Goal: Task Accomplishment & Management: Use online tool/utility

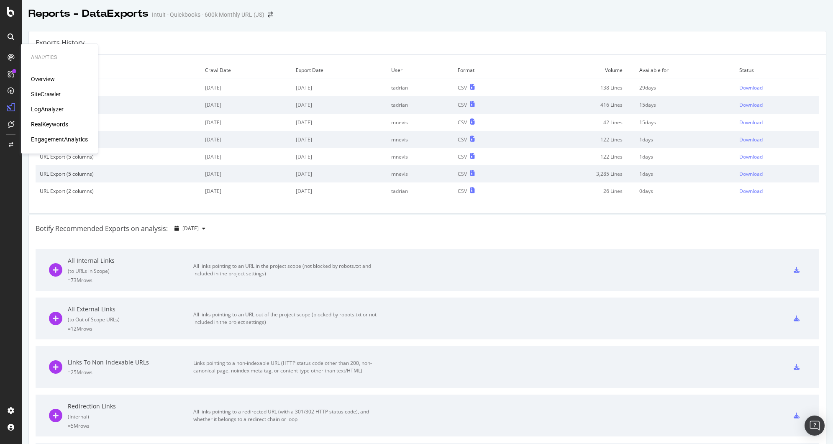
click at [50, 92] on div "SiteCrawler" at bounding box center [46, 94] width 30 height 8
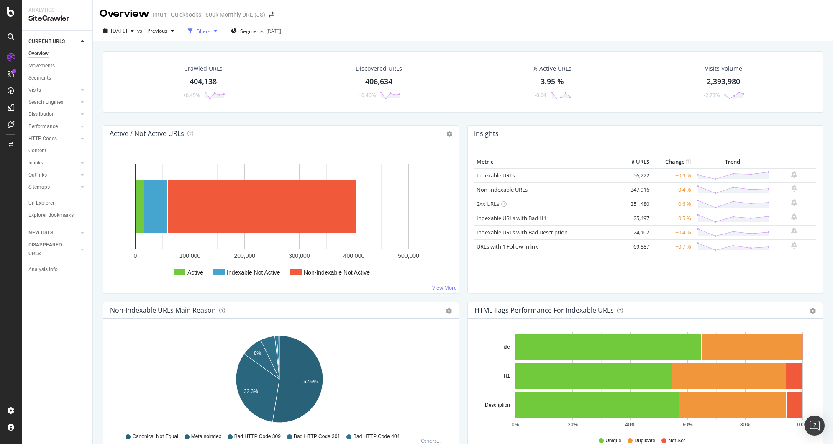
click at [220, 31] on div "button" at bounding box center [215, 30] width 10 height 5
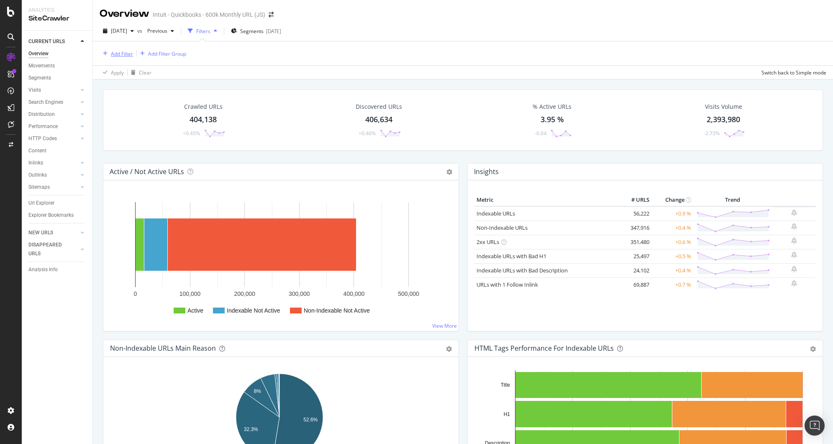
click at [115, 52] on div "Add Filter" at bounding box center [122, 53] width 22 height 7
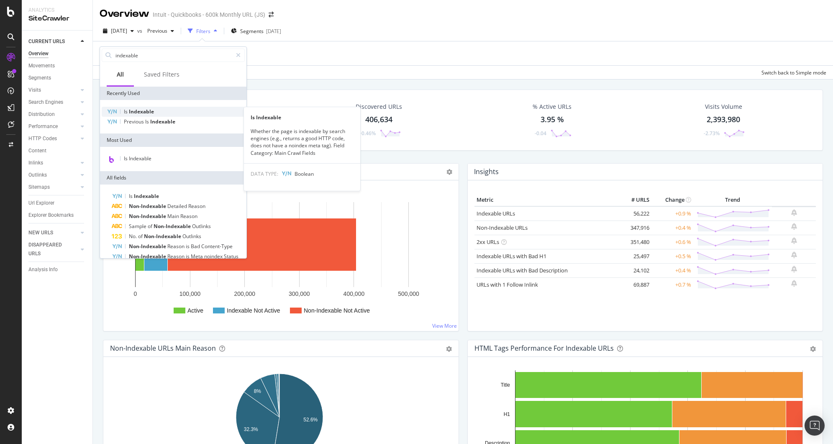
type input "indexable"
click at [143, 112] on span "Indexable" at bounding box center [141, 111] width 25 height 7
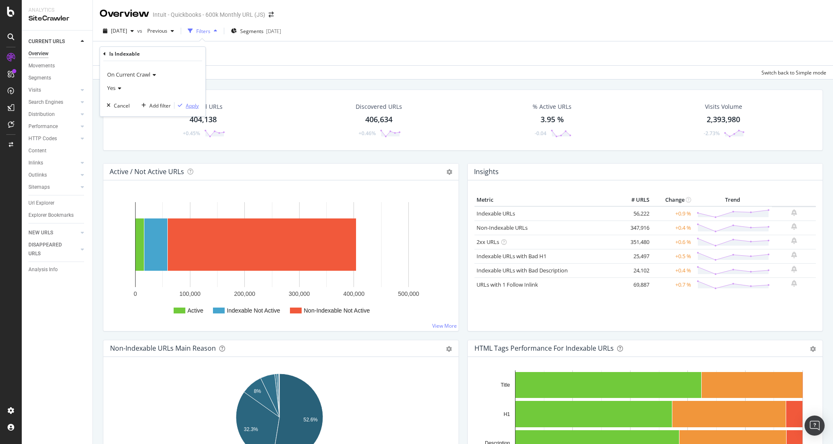
click at [177, 107] on div "button" at bounding box center [179, 105] width 11 height 5
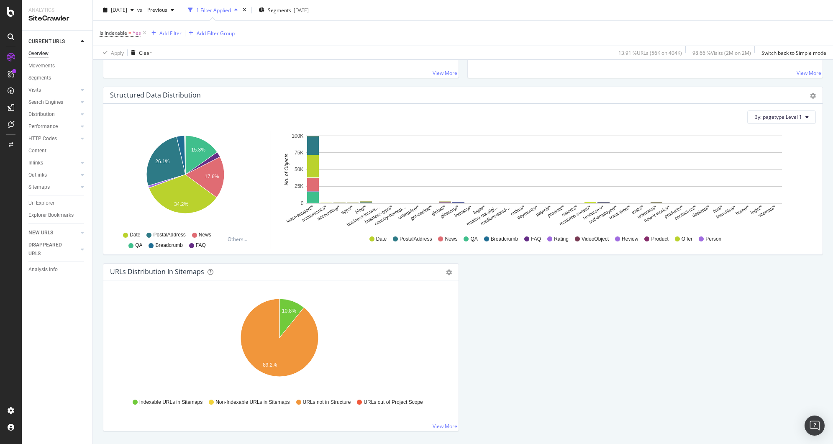
scroll to position [778, 0]
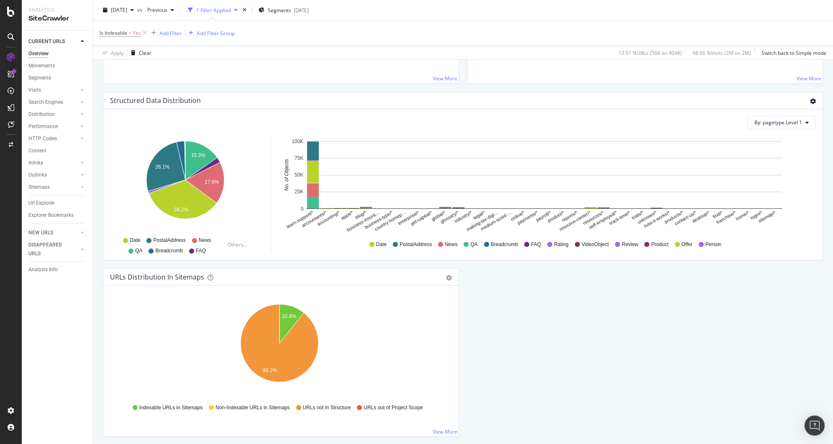
click at [810, 102] on icon "gear" at bounding box center [813, 101] width 6 height 6
click at [653, 103] on div "Structured Data Distribution" at bounding box center [453, 100] width 687 height 8
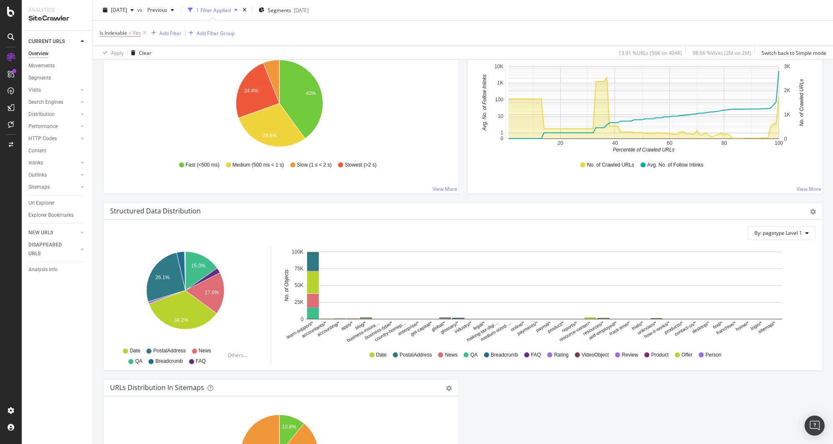
scroll to position [679, 0]
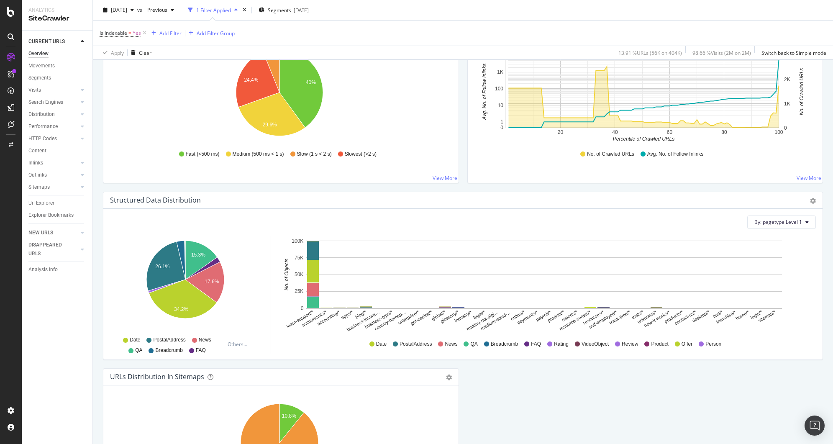
click at [315, 219] on div "By: pagetype Level 1" at bounding box center [463, 221] width 706 height 13
click at [752, 306] on rect "A chart." at bounding box center [544, 274] width 476 height 68
click at [782, 225] on span "By: pagetype Level 1" at bounding box center [778, 221] width 48 height 7
click at [769, 282] on div "All Dimensions" at bounding box center [757, 283] width 104 height 14
click at [678, 263] on span "pagetype Level 1" at bounding box center [666, 259] width 39 height 7
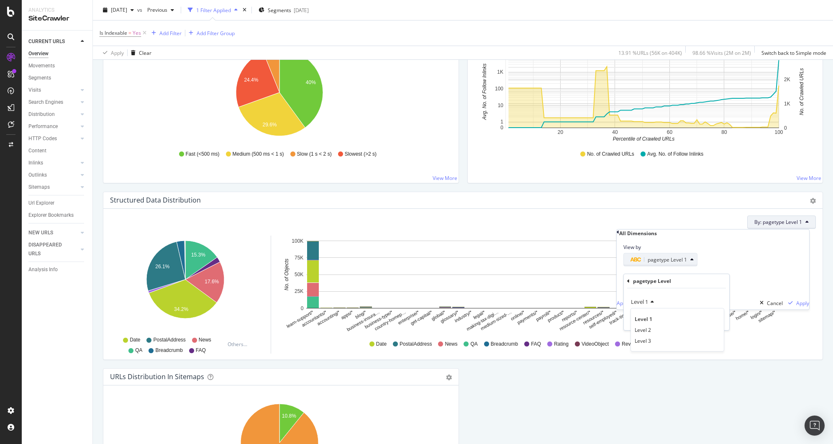
scroll to position [0, 0]
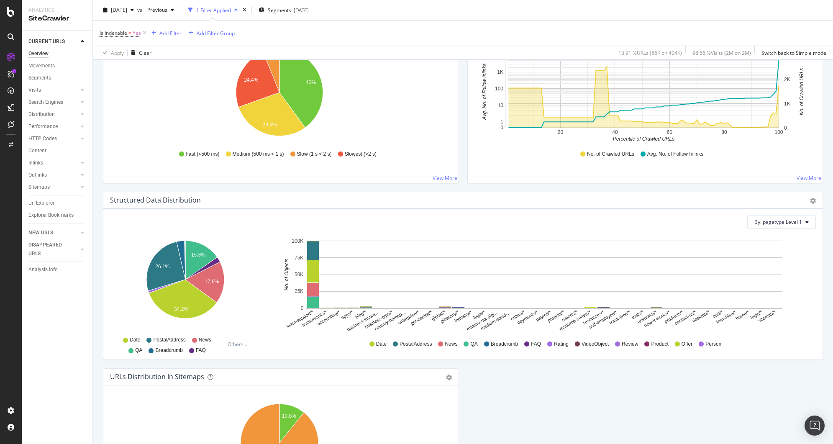
click at [546, 247] on rect "A chart." at bounding box center [544, 274] width 476 height 68
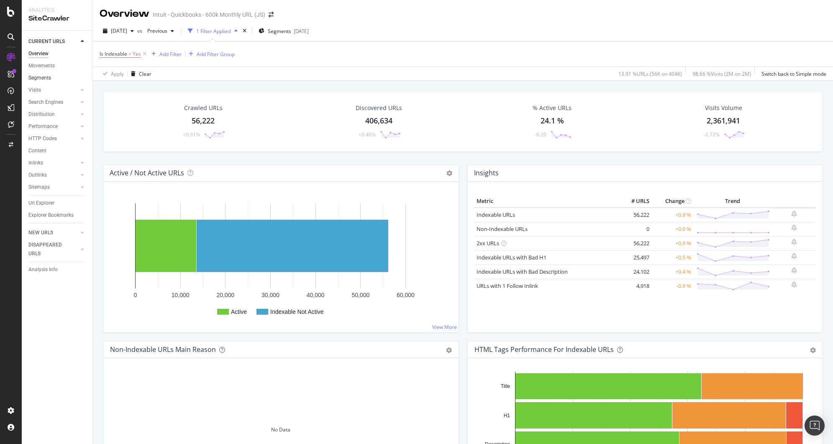
click at [57, 82] on link "Segments" at bounding box center [57, 78] width 58 height 9
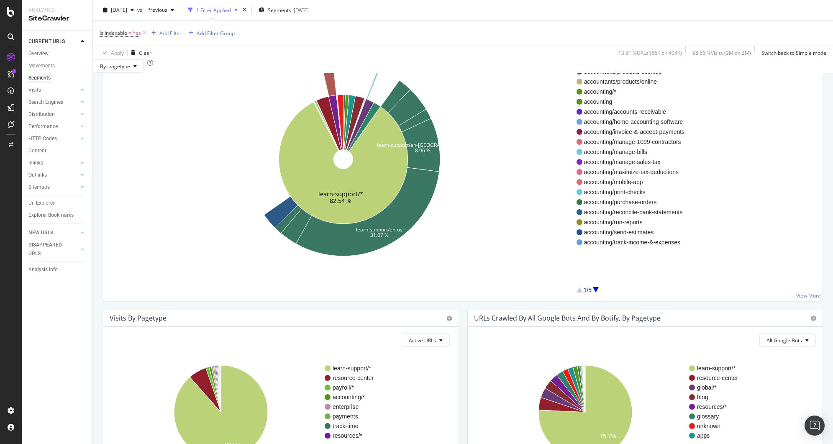
scroll to position [304, 0]
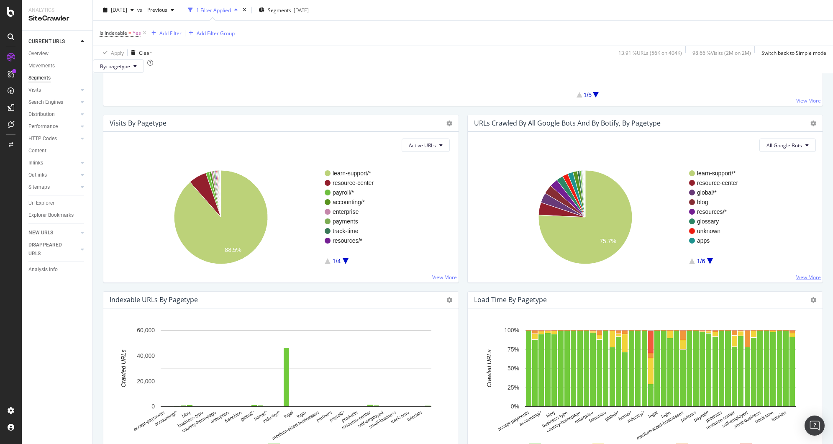
click at [799, 281] on link "View More" at bounding box center [808, 277] width 25 height 7
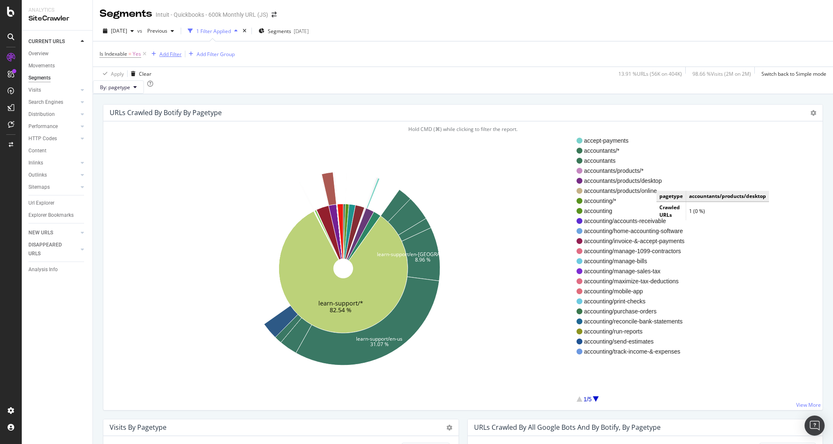
click at [167, 53] on div "Add Filter" at bounding box center [170, 54] width 22 height 7
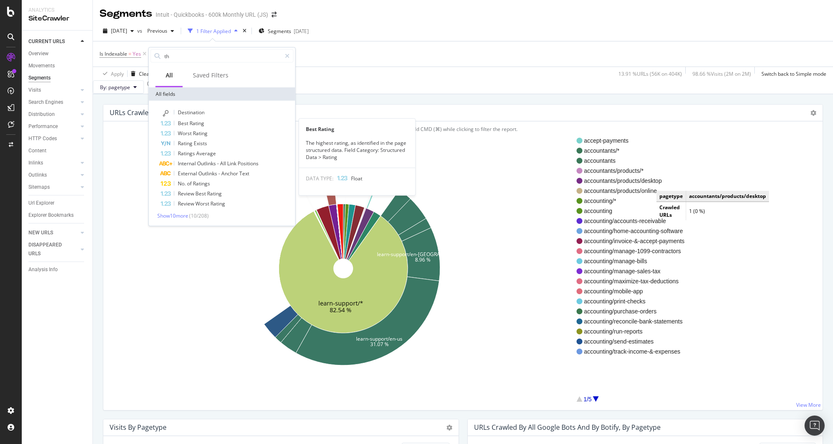
type input "t"
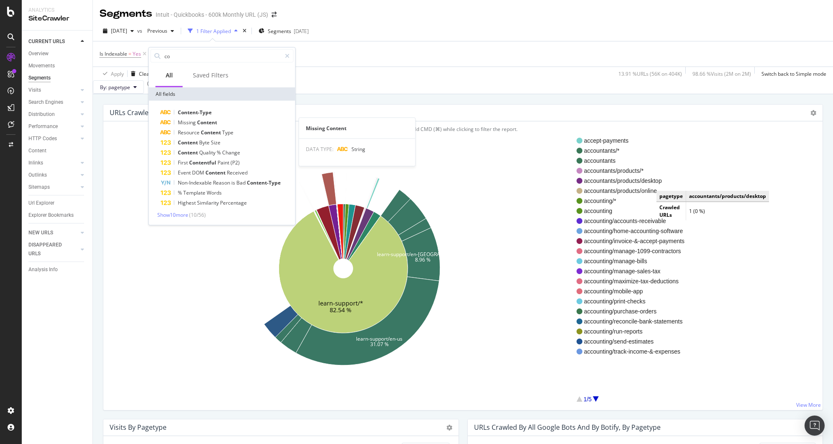
type input "c"
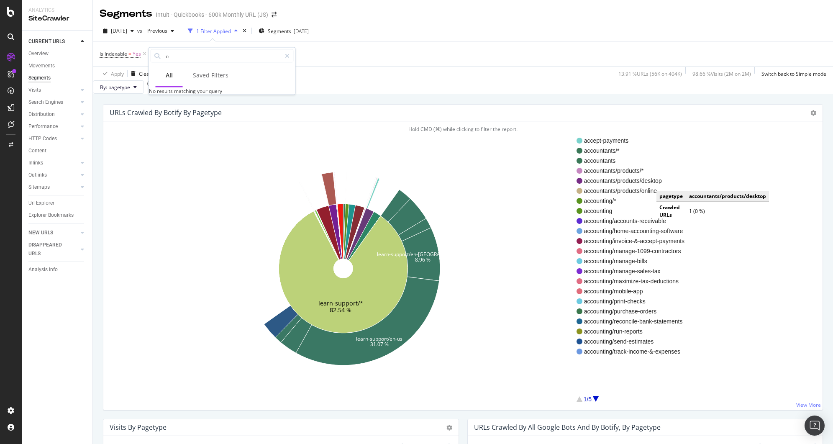
type input "l"
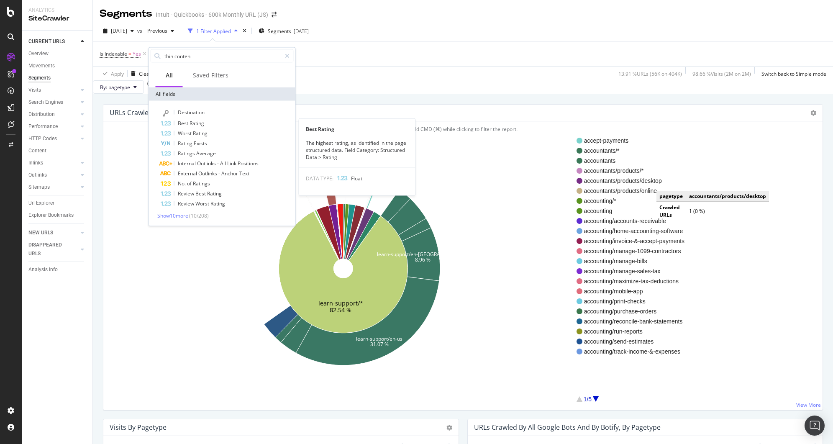
type input "thin content"
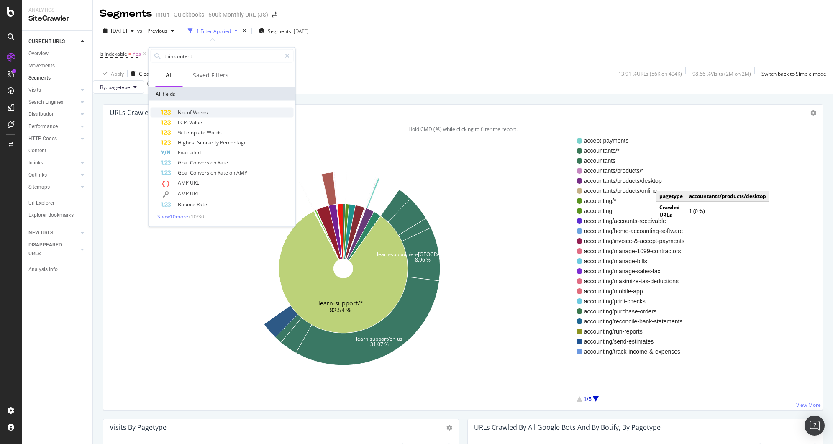
click at [205, 111] on span "Words" at bounding box center [200, 112] width 15 height 7
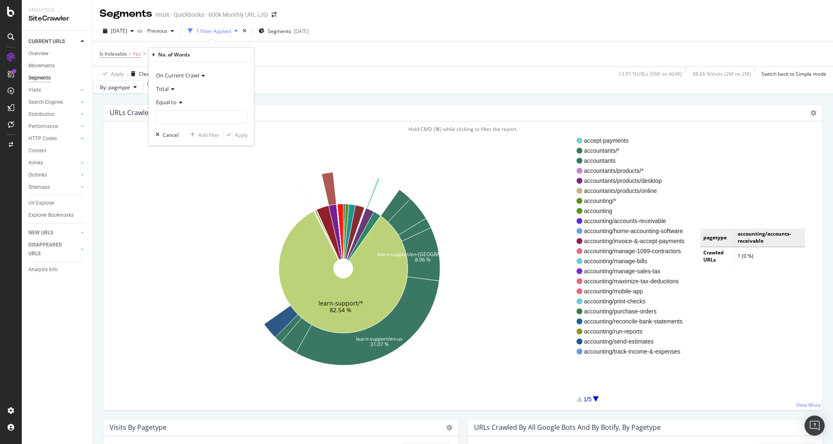
click at [171, 89] on icon at bounding box center [172, 89] width 6 height 5
click at [166, 129] on span "Content" at bounding box center [169, 127] width 18 height 7
click at [174, 105] on span "Equal to" at bounding box center [166, 102] width 20 height 8
click at [182, 142] on div "Less than" at bounding box center [202, 141] width 89 height 11
click at [183, 118] on input "number" at bounding box center [202, 116] width 92 height 13
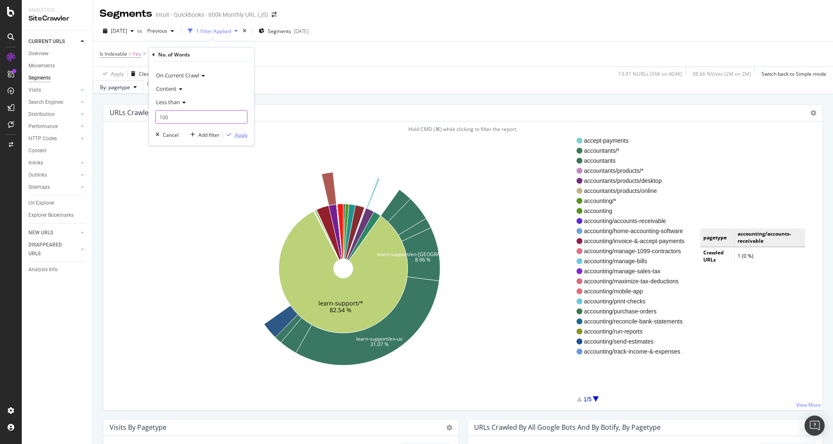
type input "100"
click at [241, 131] on div "Apply" at bounding box center [241, 134] width 13 height 7
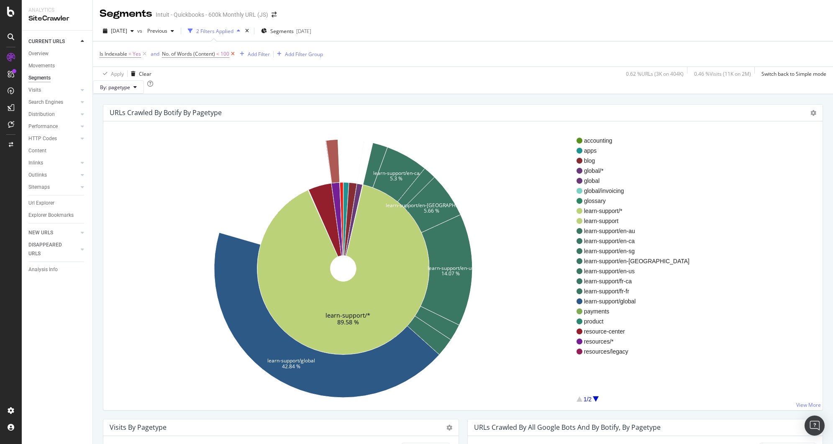
click at [233, 54] on icon at bounding box center [232, 54] width 7 height 8
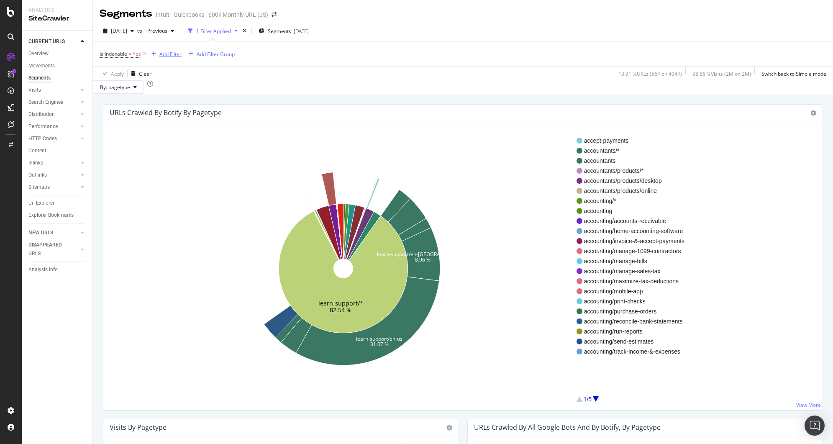
click at [168, 56] on div "Add Filter" at bounding box center [170, 54] width 22 height 7
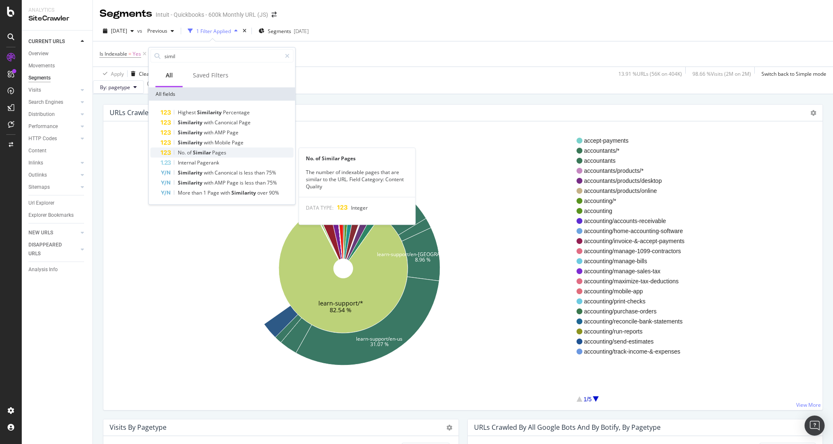
type input "simil"
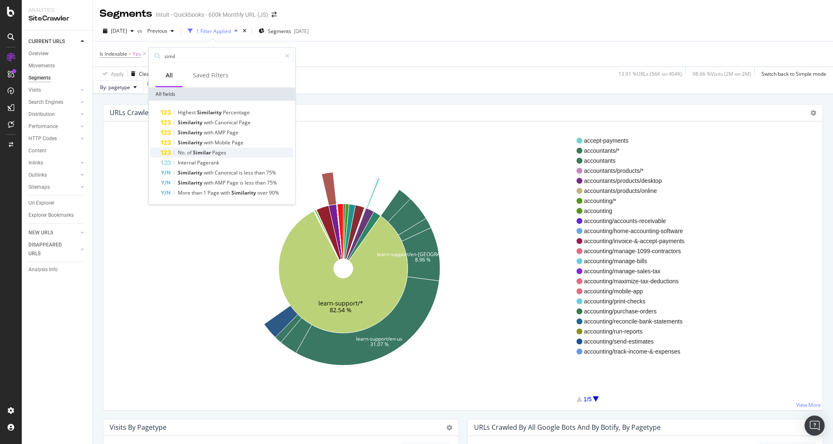
click at [228, 149] on div "No. of Similar Pages" at bounding box center [227, 153] width 133 height 10
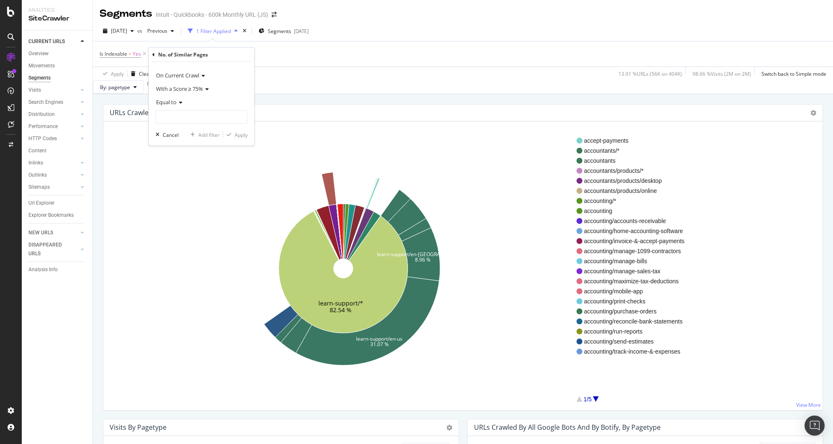
click at [206, 87] on icon at bounding box center [206, 89] width 6 height 5
click at [191, 129] on span "With a Score ≥ 90%" at bounding box center [182, 127] width 45 height 7
click at [172, 100] on span "Equal to" at bounding box center [166, 102] width 20 height 8
click at [181, 158] on div "Greater than" at bounding box center [202, 162] width 89 height 11
click at [185, 118] on input "number" at bounding box center [202, 116] width 92 height 13
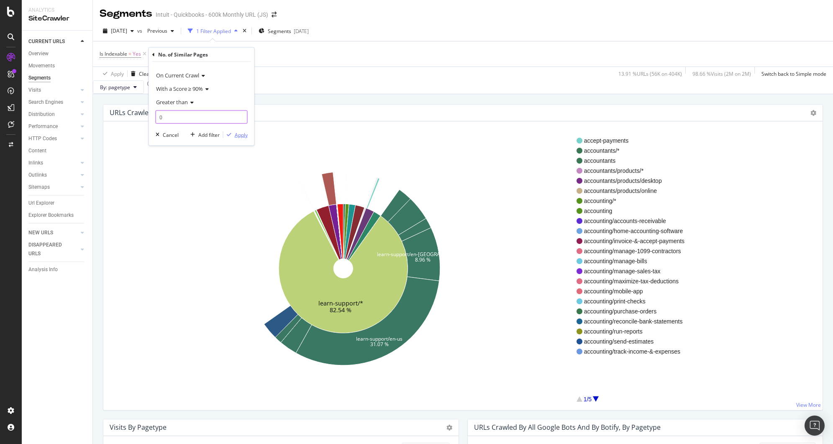
type input "0"
click at [242, 132] on div "Apply" at bounding box center [241, 134] width 13 height 7
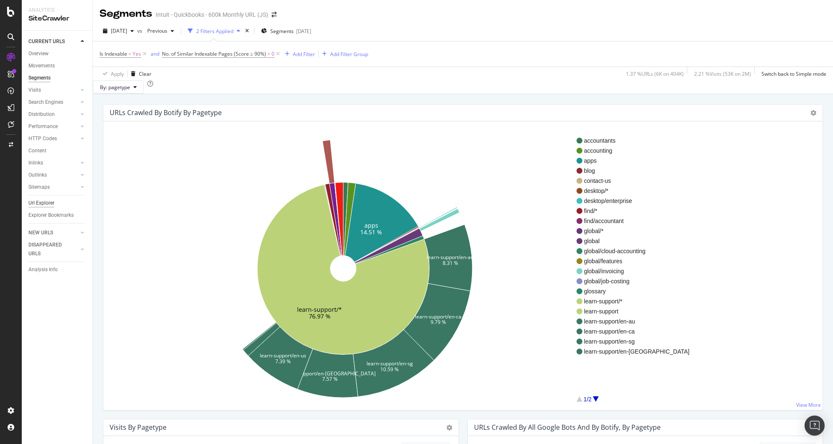
click at [42, 202] on div "Url Explorer" at bounding box center [41, 203] width 26 height 9
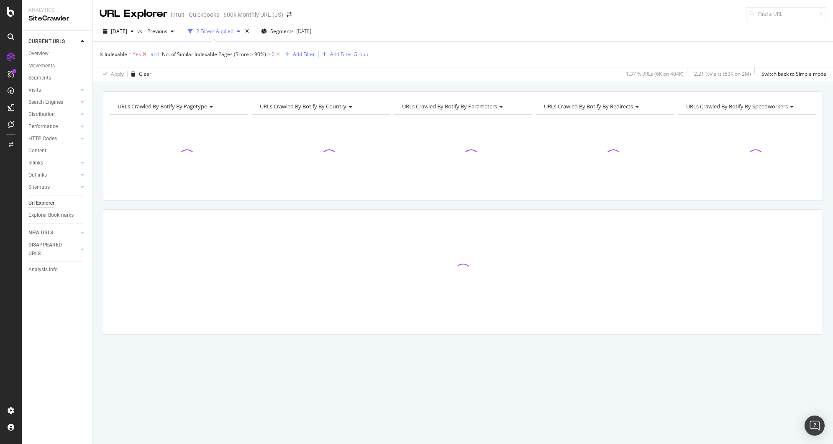
click at [146, 54] on icon at bounding box center [144, 54] width 7 height 8
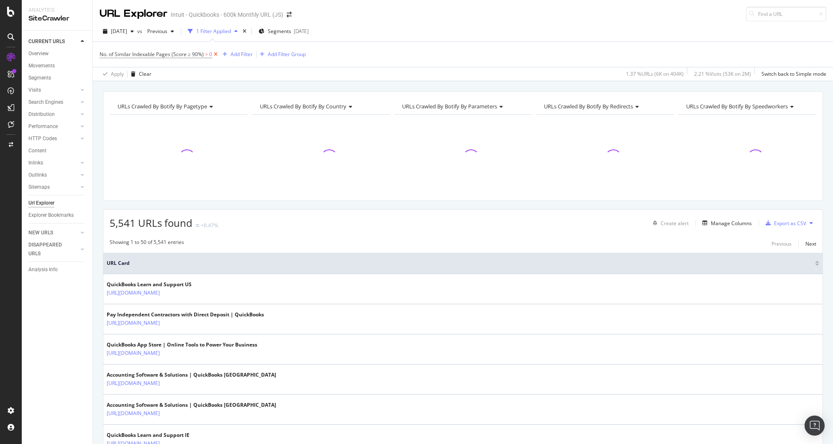
click at [215, 55] on icon at bounding box center [215, 54] width 7 height 8
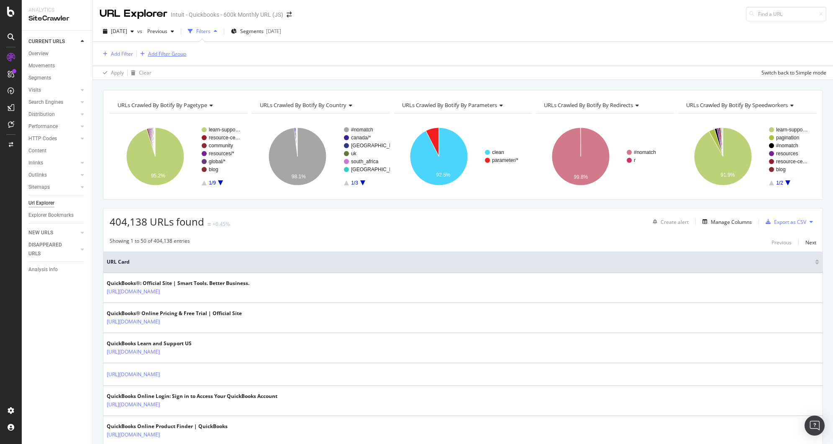
click at [178, 53] on div "Add Filter Group" at bounding box center [167, 53] width 38 height 7
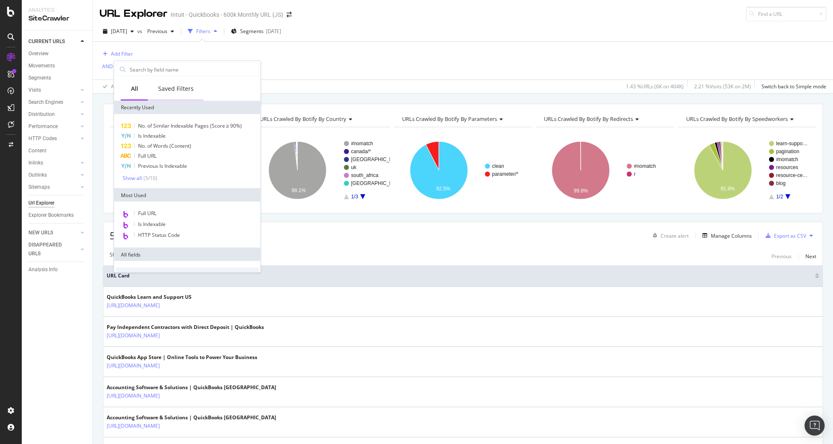
click at [184, 93] on div "Saved Filters" at bounding box center [176, 89] width 56 height 23
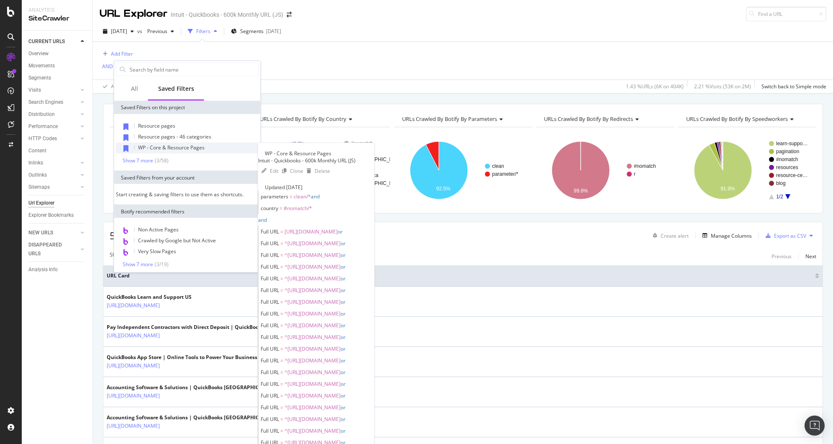
click at [189, 143] on div "WP - Core & Resource Pages" at bounding box center [187, 148] width 143 height 11
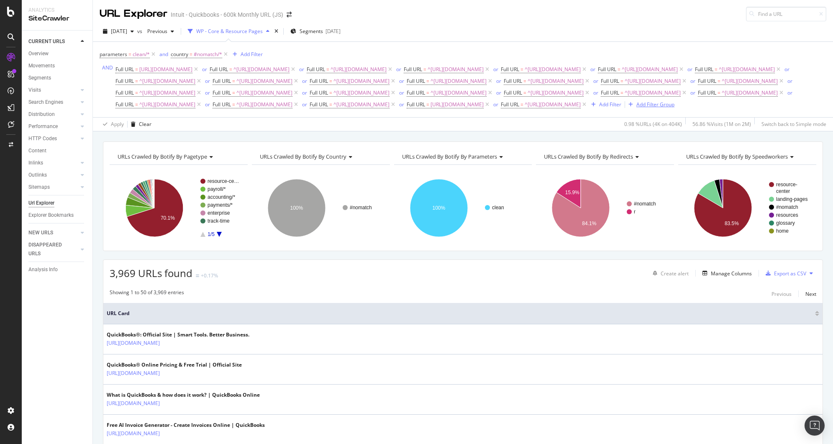
click at [636, 108] on div "Add Filter Group" at bounding box center [655, 104] width 38 height 7
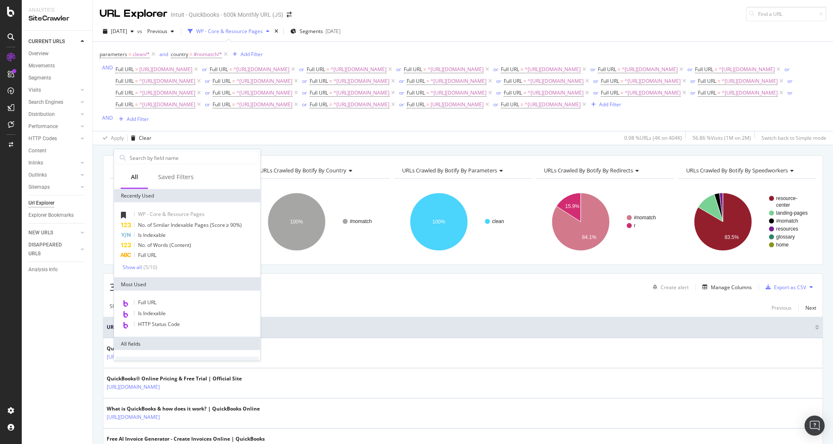
click at [373, 131] on div "parameters = clean/* and country = #nomatch/* Add Filter AND Full URL = [URL][D…" at bounding box center [463, 86] width 726 height 89
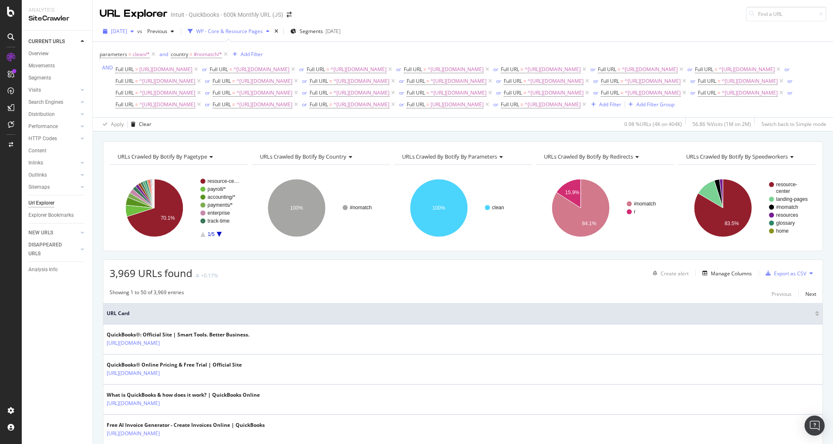
click at [127, 33] on span "[DATE]" at bounding box center [119, 31] width 16 height 7
click at [143, 83] on div "[DATE]" at bounding box center [134, 82] width 45 height 8
click at [721, 277] on div "Manage Columns" at bounding box center [731, 273] width 41 height 7
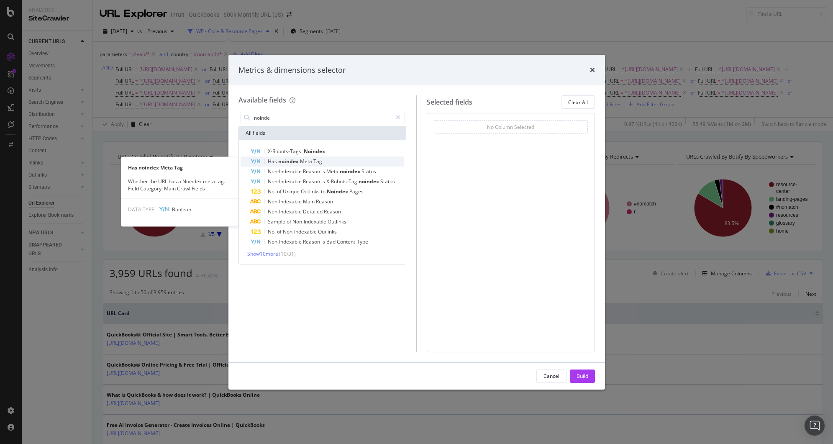
click at [320, 158] on span "Tag" at bounding box center [317, 161] width 9 height 7
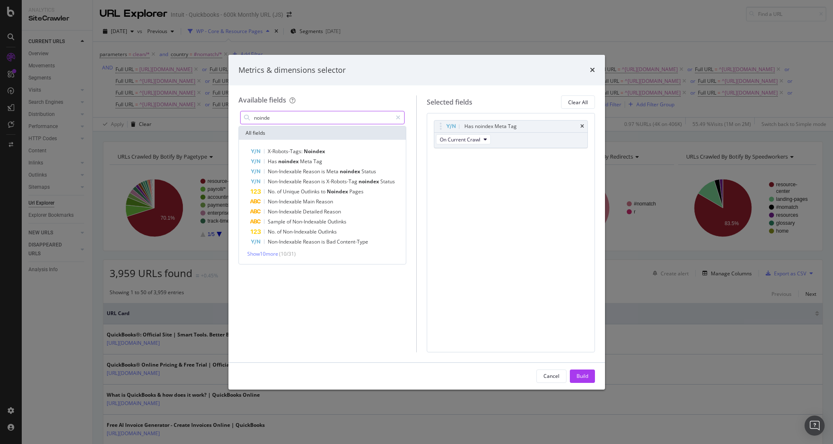
click at [268, 117] on input "noinde" at bounding box center [322, 117] width 139 height 13
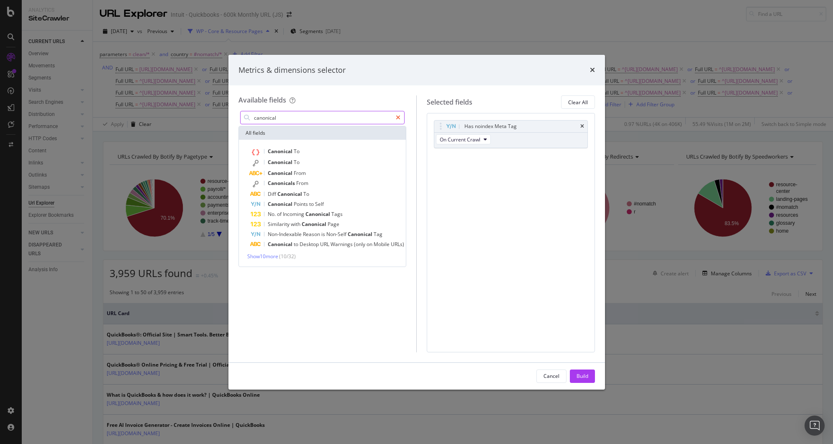
type input "canonical"
click at [398, 119] on icon "modal" at bounding box center [398, 118] width 5 height 6
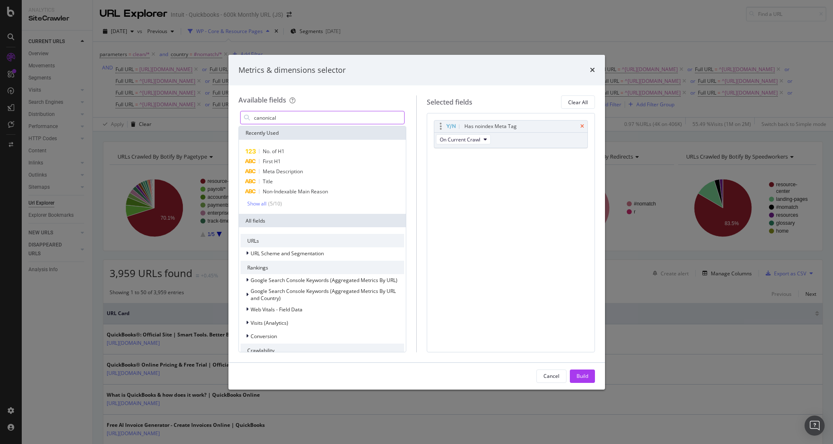
click at [583, 126] on icon "times" at bounding box center [582, 126] width 4 height 5
click at [325, 119] on input "canonical" at bounding box center [328, 117] width 151 height 13
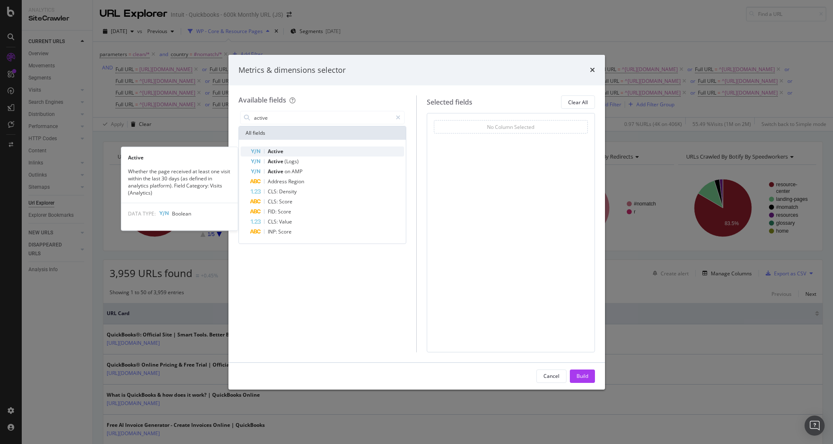
click at [317, 148] on div "Active" at bounding box center [328, 151] width 154 height 10
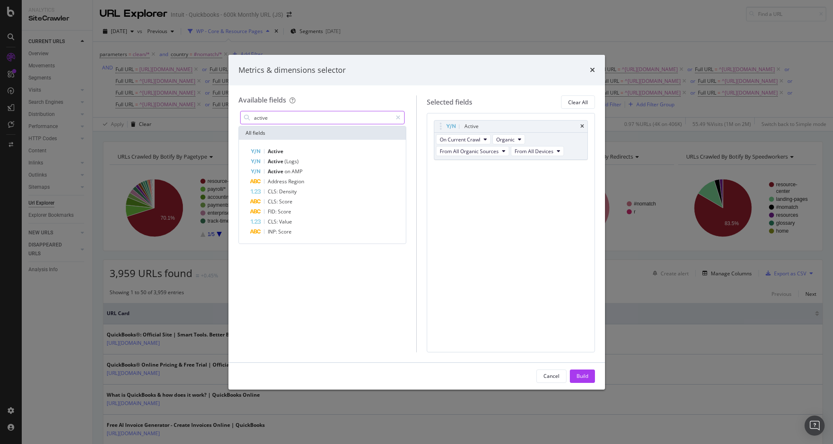
click at [305, 118] on input "active" at bounding box center [322, 117] width 139 height 13
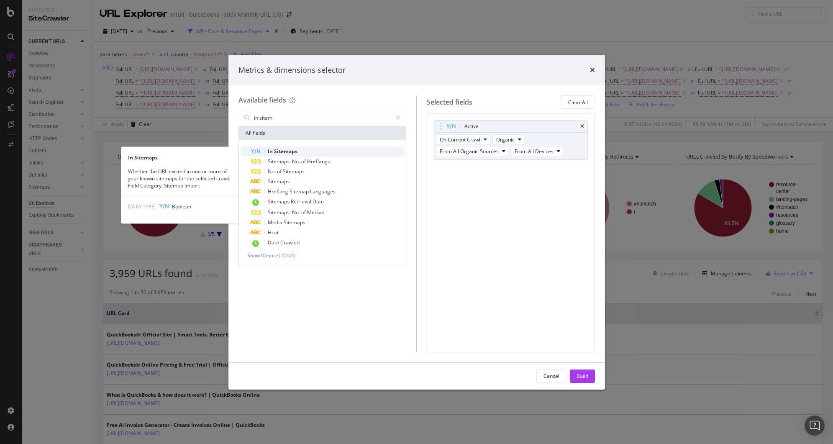
click at [315, 154] on div "In Sitemaps" at bounding box center [328, 151] width 154 height 10
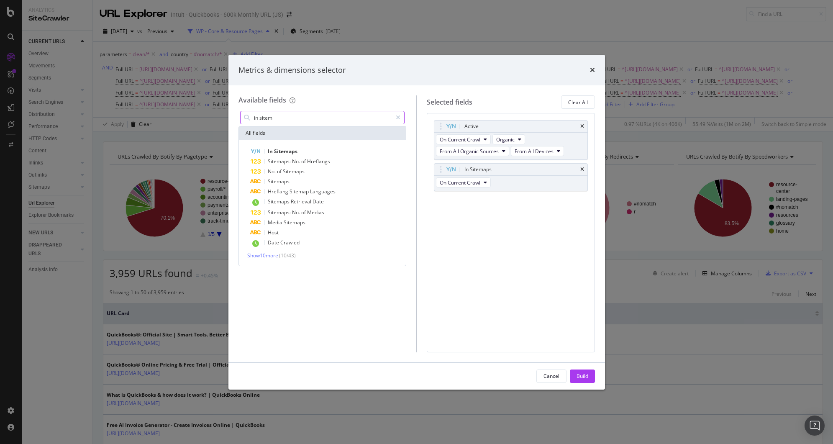
click at [296, 120] on input "in sitem" at bounding box center [322, 117] width 139 height 13
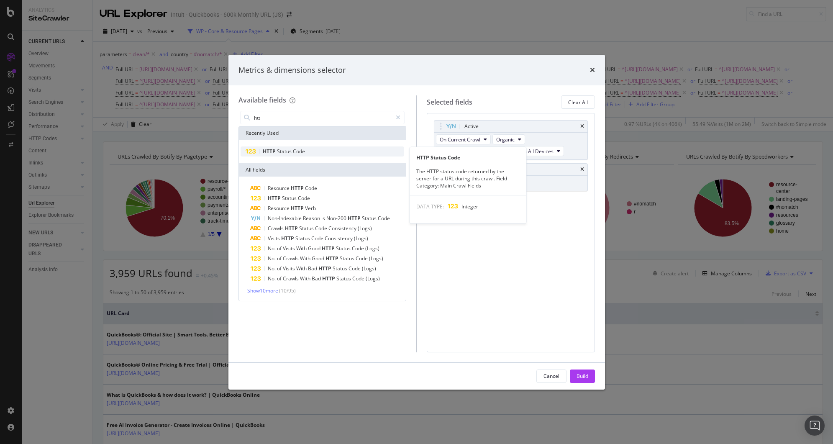
click at [321, 153] on div "HTTP Status Code" at bounding box center [322, 151] width 164 height 10
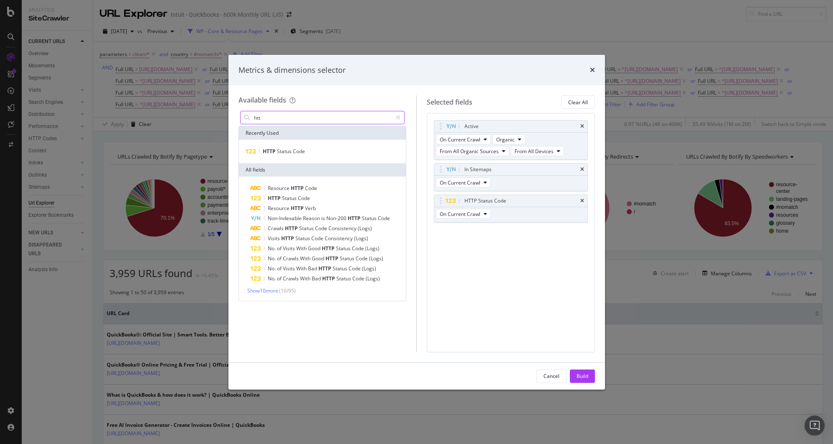
click at [284, 118] on input "htt" at bounding box center [322, 117] width 139 height 13
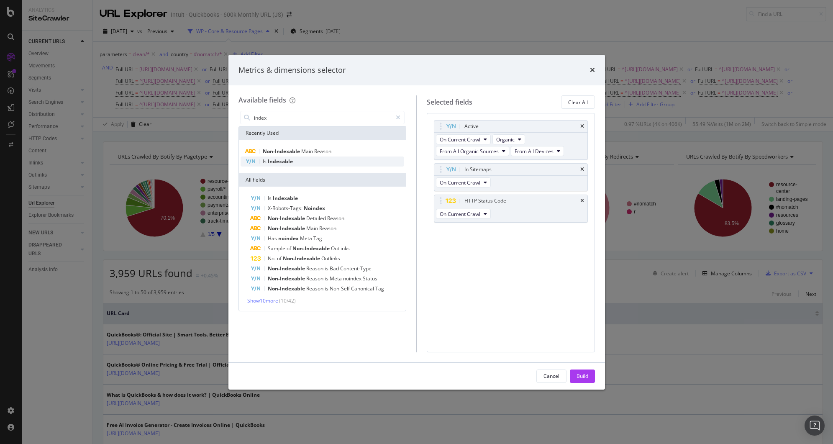
click at [298, 161] on div "Is Indexable" at bounding box center [322, 161] width 164 height 10
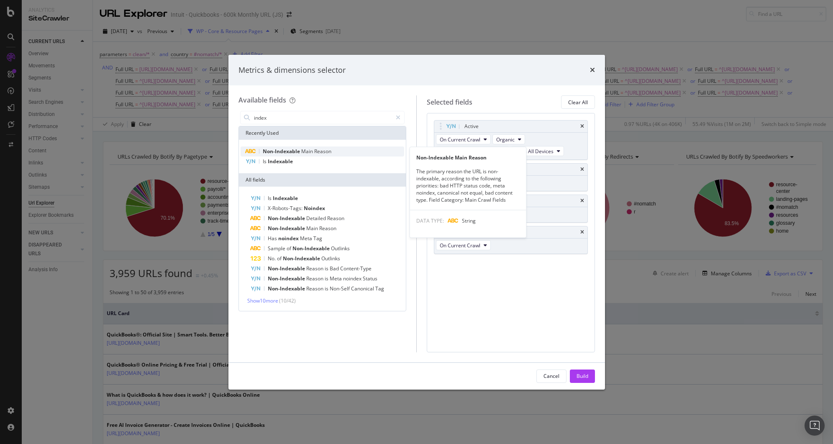
click at [288, 151] on span "Non-Indexable" at bounding box center [282, 151] width 38 height 7
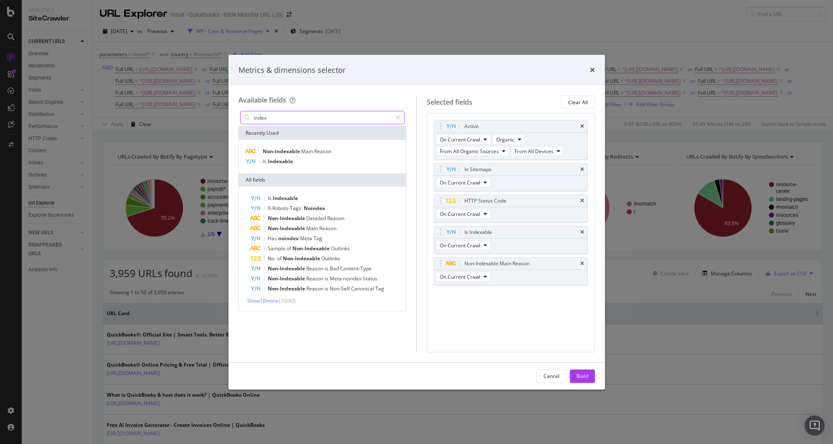
click at [288, 121] on input "index" at bounding box center [322, 117] width 139 height 13
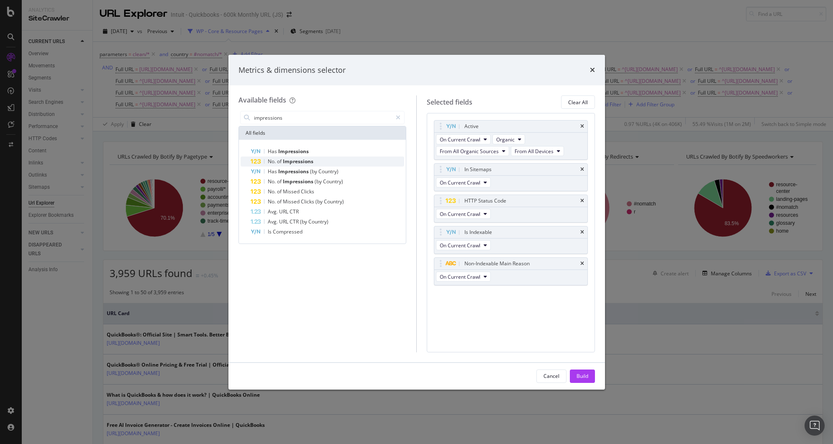
click at [305, 161] on span "Impressions" at bounding box center [298, 161] width 31 height 7
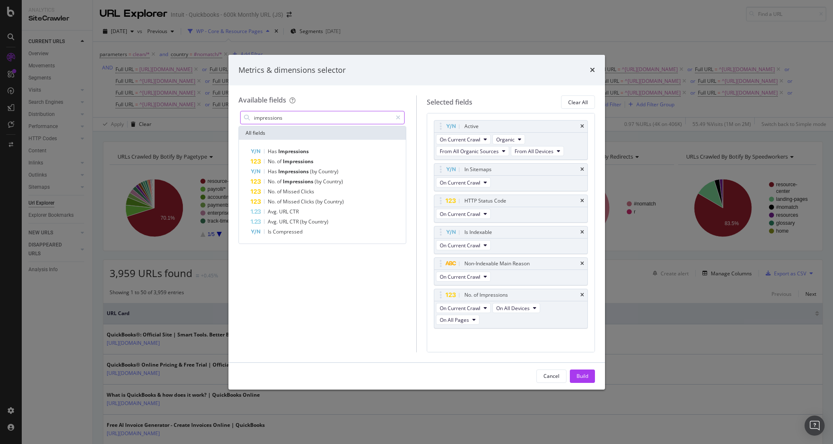
click at [286, 115] on input "impressions" at bounding box center [322, 117] width 139 height 13
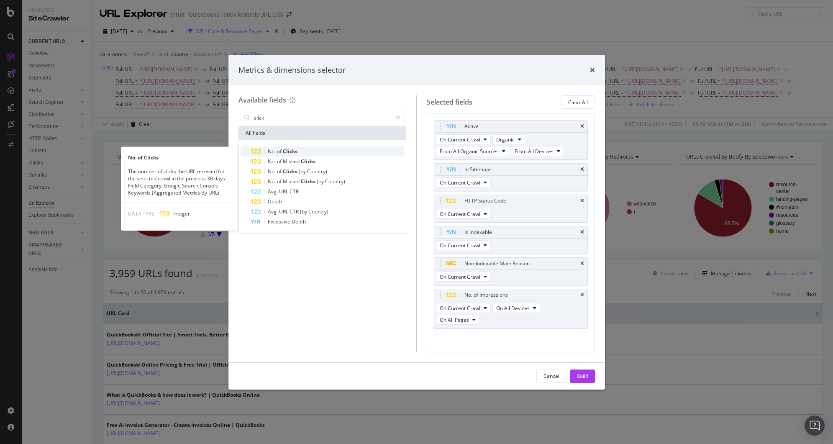
click at [294, 149] on span "Clicks" at bounding box center [290, 151] width 15 height 7
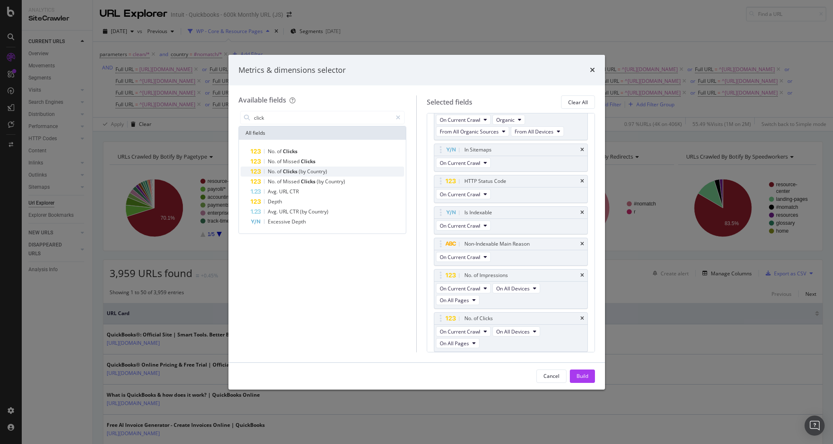
click at [322, 168] on span "Country)" at bounding box center [317, 171] width 20 height 7
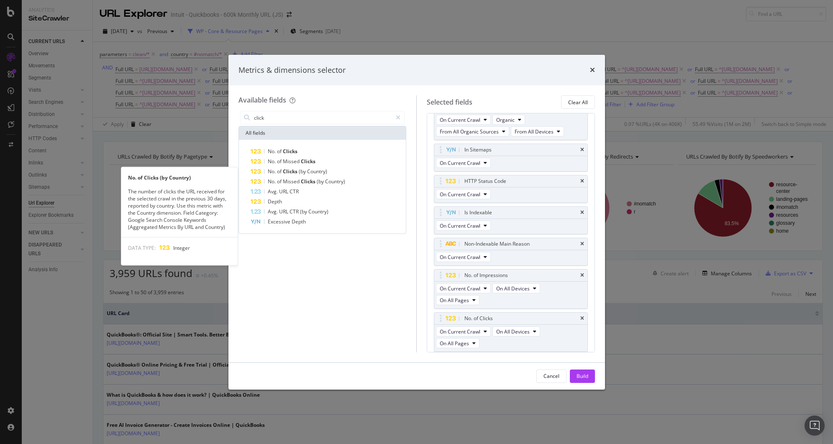
scroll to position [63, 0]
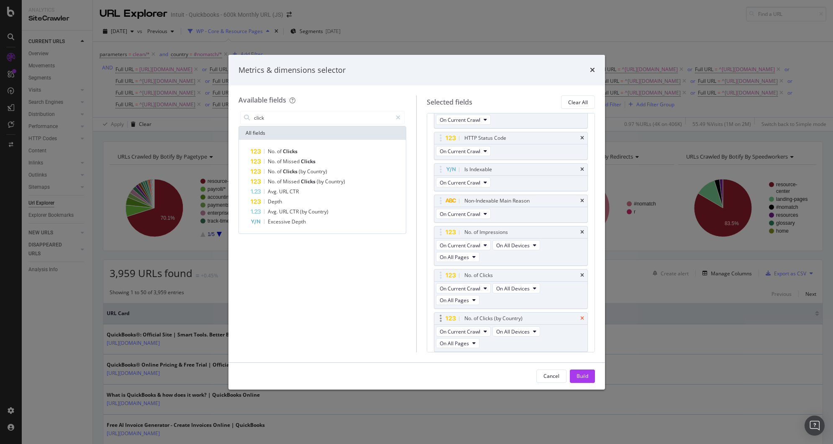
click at [580, 319] on icon "times" at bounding box center [582, 318] width 4 height 5
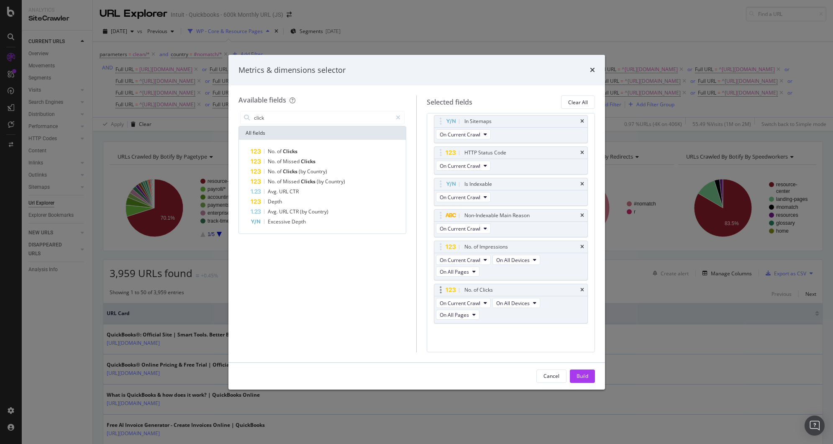
scroll to position [48, 0]
click at [466, 269] on span "On All Pages" at bounding box center [454, 271] width 29 height 7
click at [509, 275] on div "On Current Crawl On All Devices On All Pages" at bounding box center [510, 266] width 153 height 27
click at [293, 113] on input "click" at bounding box center [322, 117] width 139 height 13
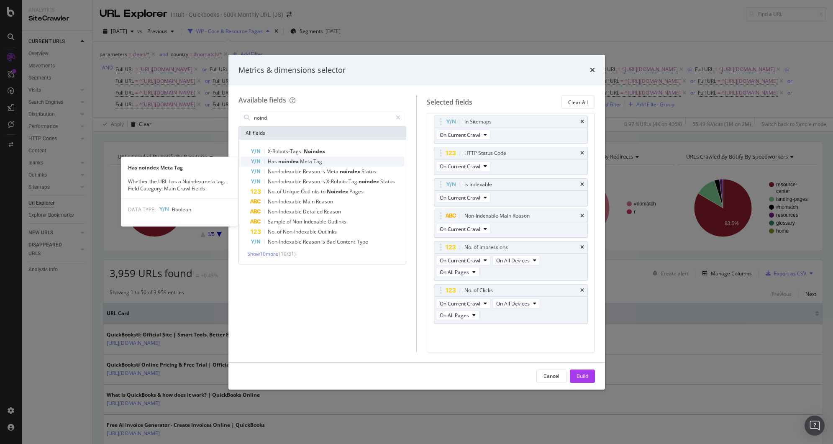
click at [321, 158] on div "Has noindex Meta Tag" at bounding box center [328, 161] width 154 height 10
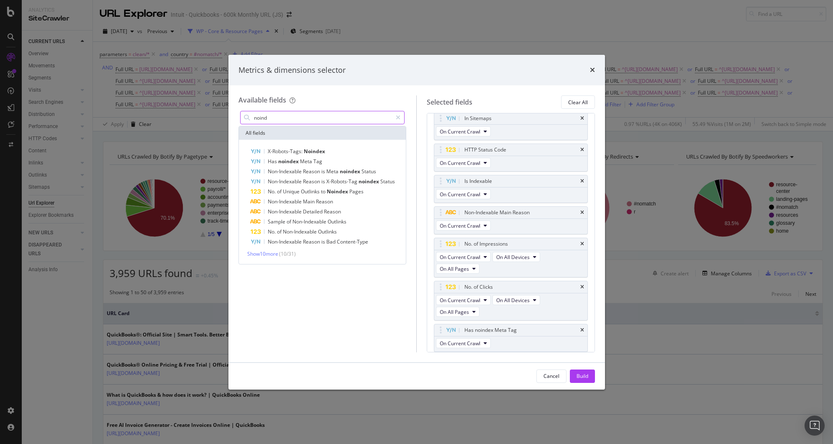
click at [285, 115] on input "noind" at bounding box center [322, 117] width 139 height 13
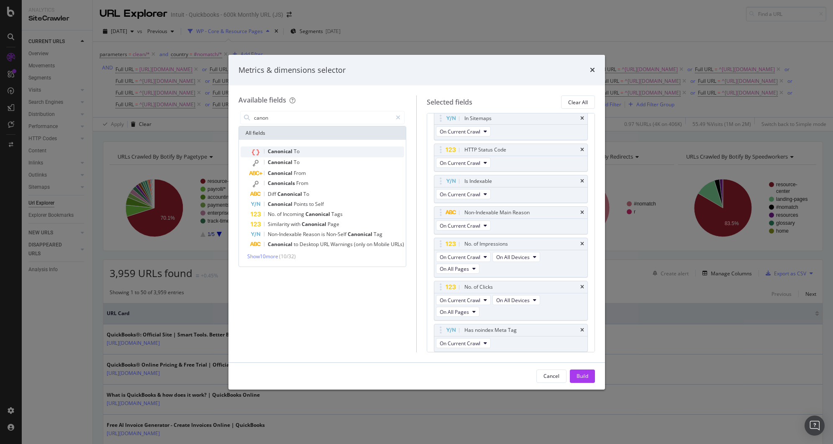
click at [300, 148] on div "Canonical To" at bounding box center [328, 151] width 154 height 11
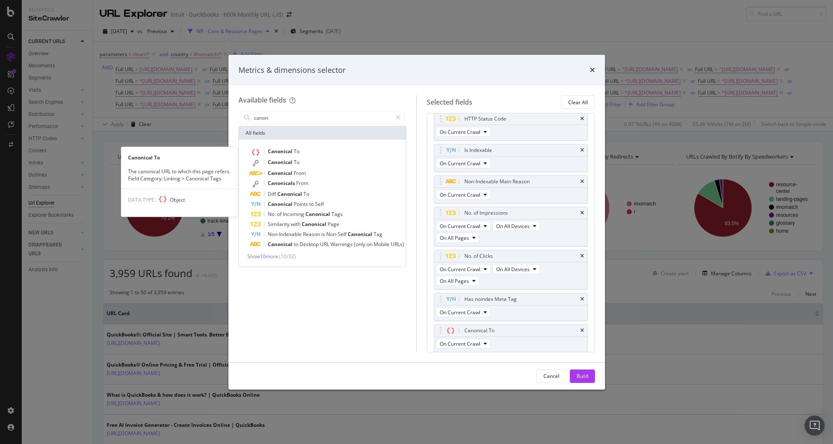
scroll to position [82, 0]
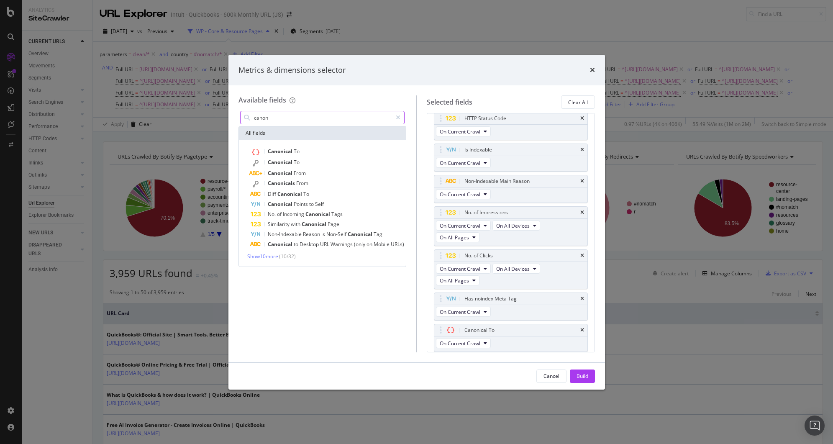
click at [288, 120] on input "canon" at bounding box center [322, 117] width 139 height 13
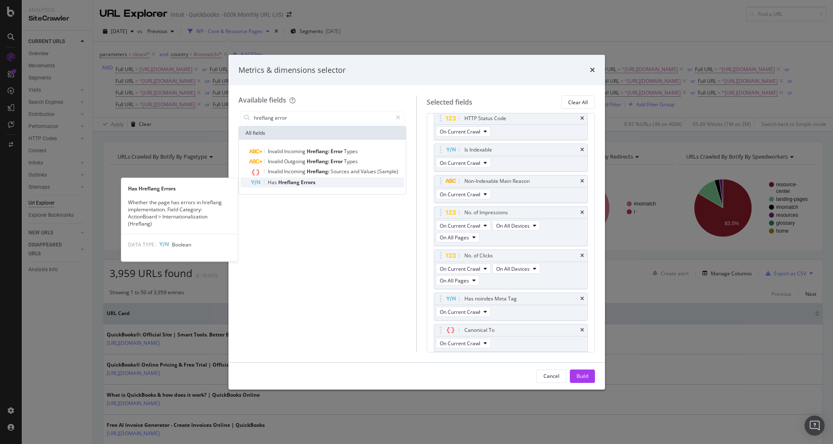
click at [304, 179] on span "Errors" at bounding box center [308, 182] width 15 height 7
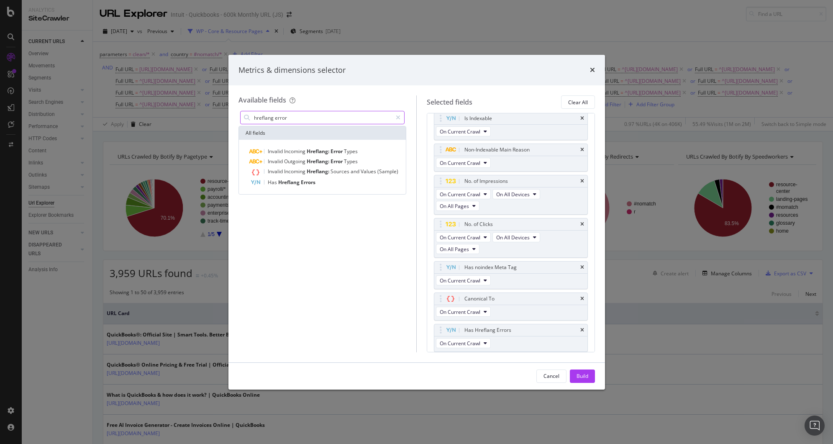
click at [293, 118] on input "hreflang error" at bounding box center [322, 117] width 139 height 13
click at [296, 148] on span "Inlinks" at bounding box center [290, 151] width 15 height 7
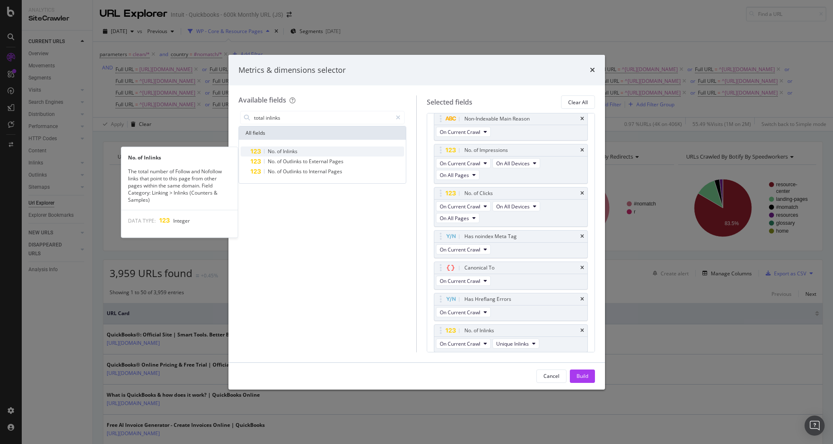
scroll to position [145, 0]
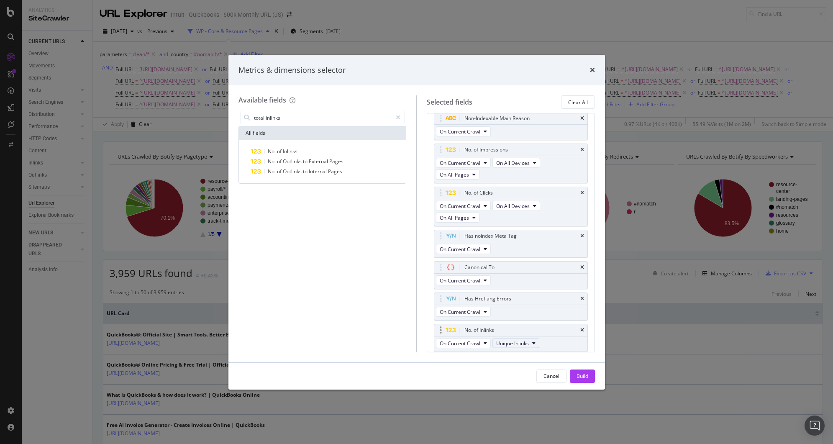
click at [533, 340] on icon "modal" at bounding box center [533, 342] width 3 height 5
click at [516, 369] on span "Total Inlinks" at bounding box center [516, 373] width 35 height 8
click at [325, 115] on input "total inlinks" at bounding box center [322, 117] width 139 height 13
click at [320, 119] on input "total inlinks" at bounding box center [322, 117] width 139 height 13
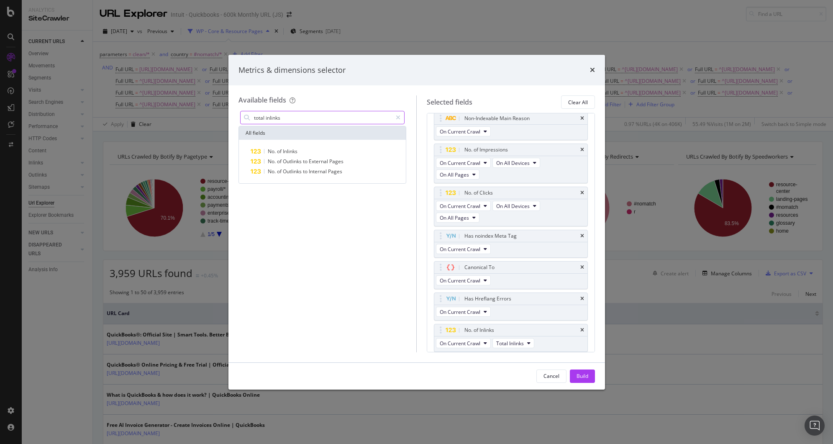
click at [320, 119] on input "total inlinks" at bounding box center [322, 117] width 139 height 13
type input "t"
click at [317, 160] on span "Non-Indexable" at bounding box center [300, 161] width 35 height 7
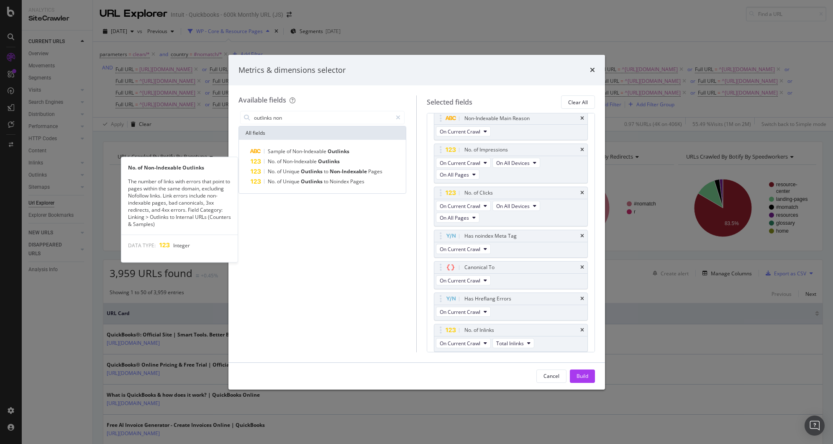
scroll to position [176, 0]
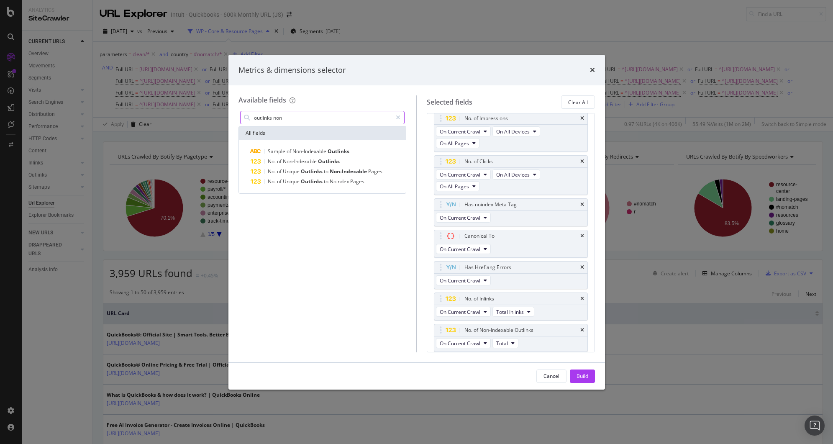
click at [317, 118] on input "outlinks non" at bounding box center [322, 117] width 139 height 13
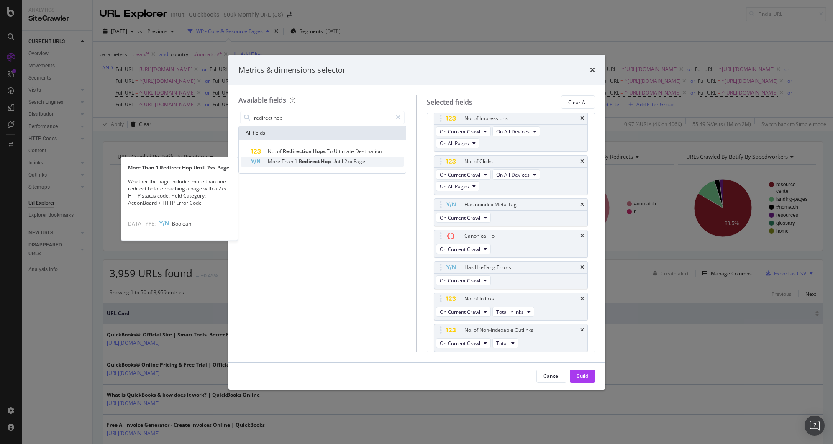
click at [341, 157] on div "More Than 1 Redirect Hop Until 2xx Page" at bounding box center [328, 161] width 154 height 10
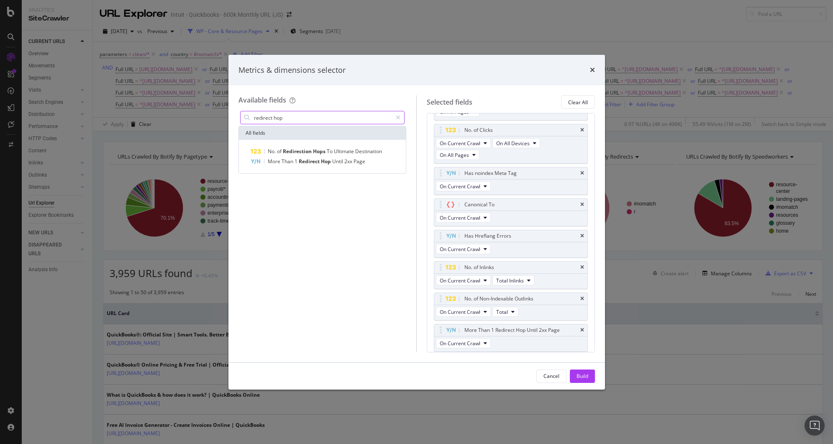
click at [322, 117] on input "redirect hop" at bounding box center [322, 117] width 139 height 13
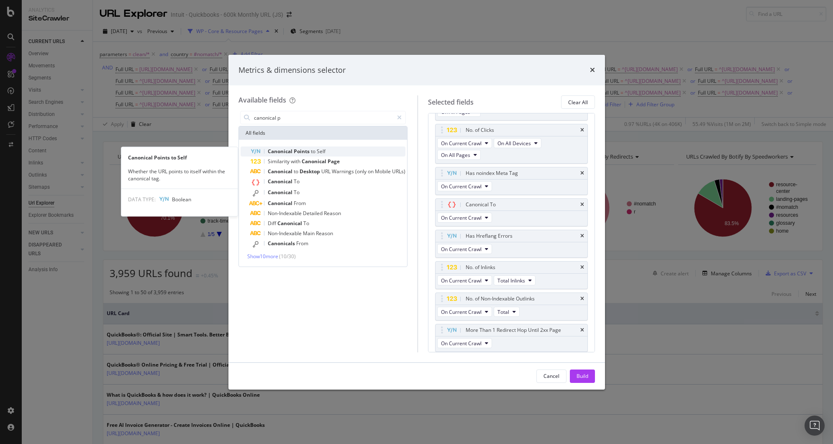
click at [330, 151] on div "Canonical Points to Self" at bounding box center [328, 151] width 155 height 10
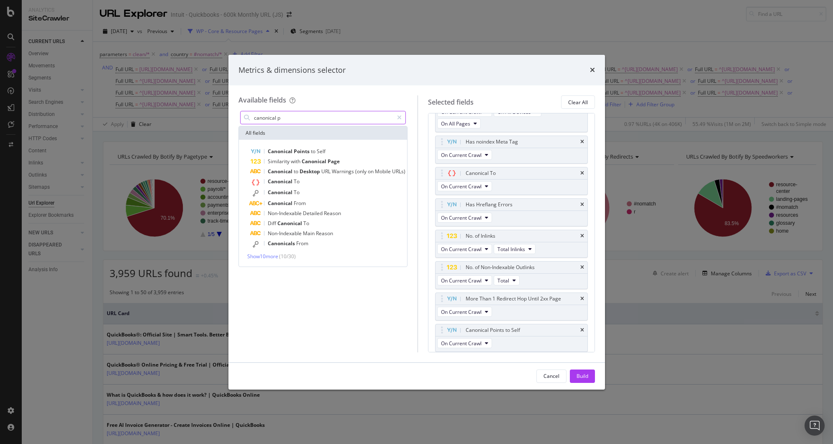
click at [286, 116] on input "canonical p" at bounding box center [323, 117] width 140 height 13
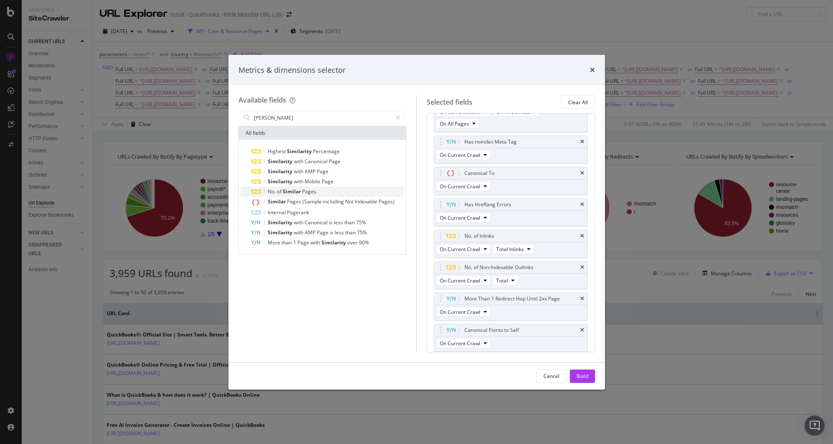
click at [331, 195] on div "No. of Similar Pages" at bounding box center [328, 192] width 154 height 10
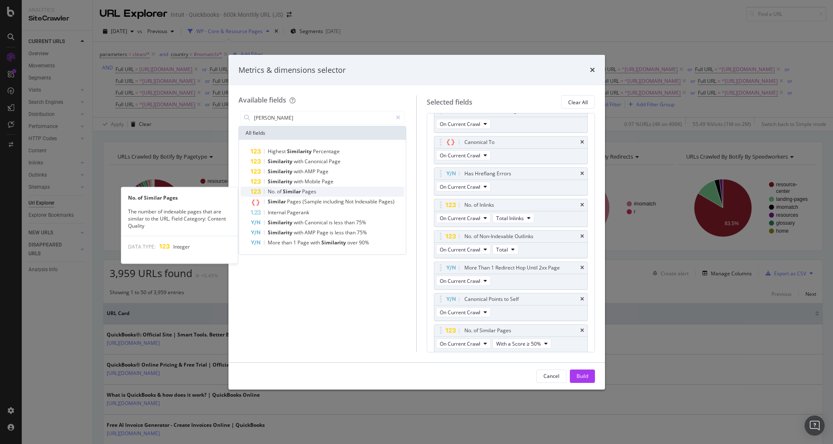
scroll to position [271, 0]
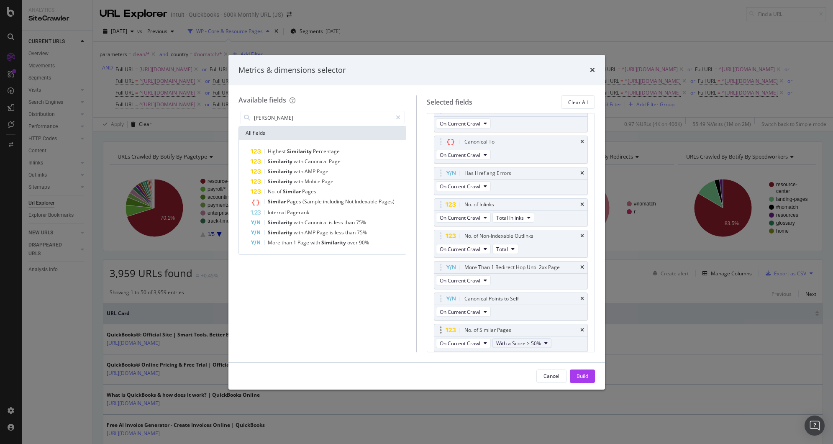
click at [514, 345] on span "With a Score ≥ 50%" at bounding box center [518, 343] width 45 height 7
click at [539, 392] on span "With a Score ≥ 90%" at bounding box center [522, 389] width 46 height 8
click at [304, 120] on input "[PERSON_NAME]" at bounding box center [322, 117] width 139 height 13
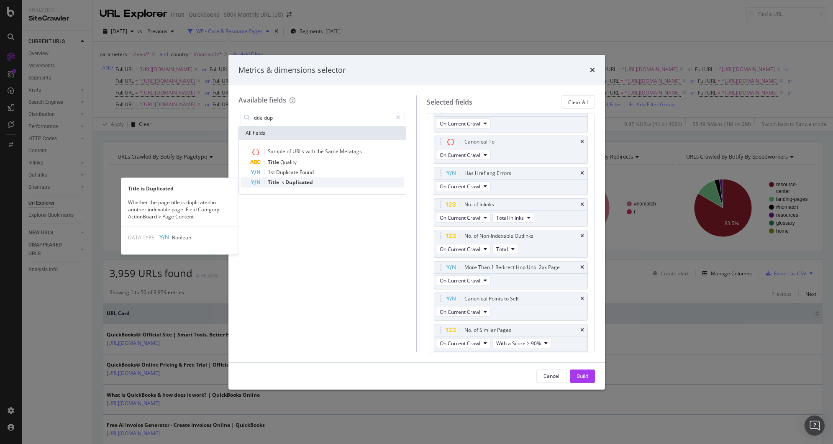
click at [312, 179] on span "Duplicated" at bounding box center [299, 182] width 28 height 7
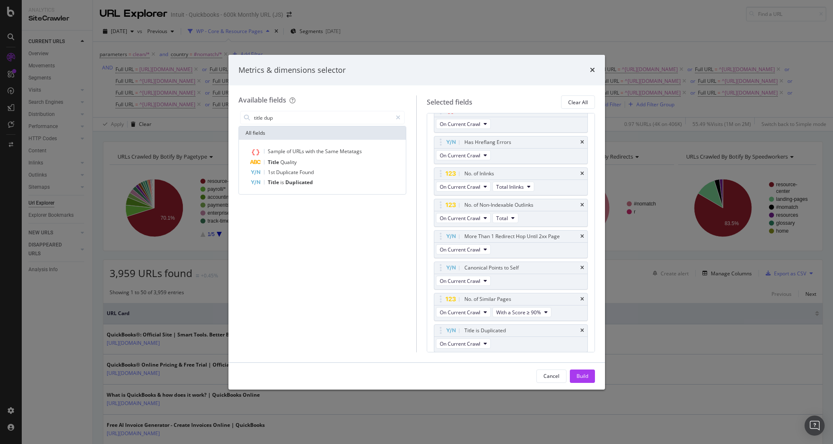
scroll to position [302, 0]
click at [310, 114] on input "title dup" at bounding box center [322, 117] width 139 height 13
click at [312, 117] on input "title dup" at bounding box center [322, 117] width 139 height 13
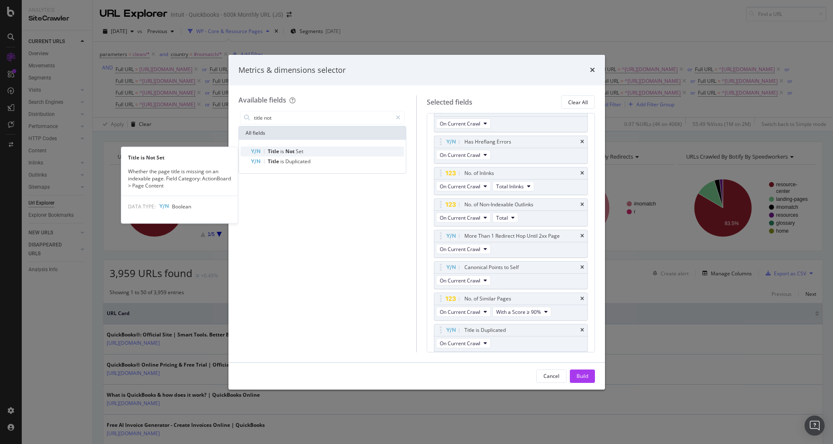
click at [320, 147] on div "Title is Not Set" at bounding box center [328, 151] width 154 height 10
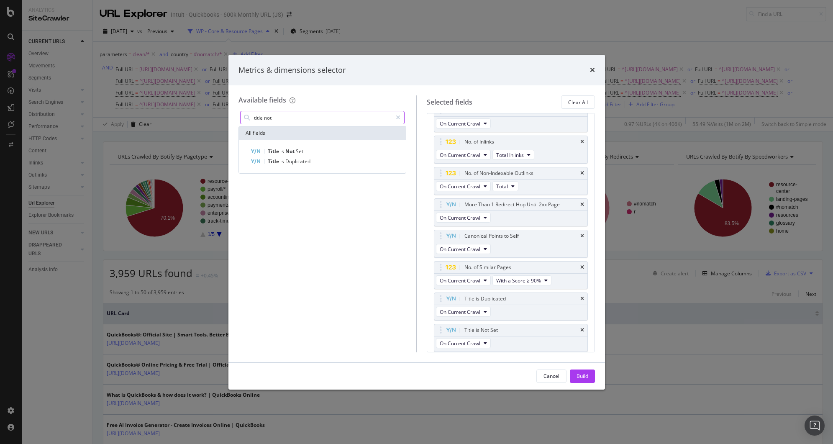
click at [257, 118] on input "title not" at bounding box center [322, 117] width 139 height 13
click at [330, 181] on div "Description is Duplicated" at bounding box center [328, 181] width 154 height 10
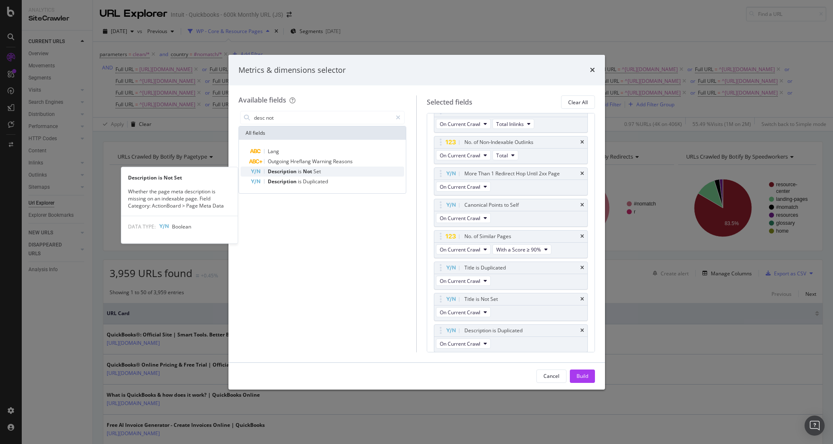
scroll to position [365, 0]
click at [332, 169] on div "Description is Not Set" at bounding box center [328, 171] width 154 height 10
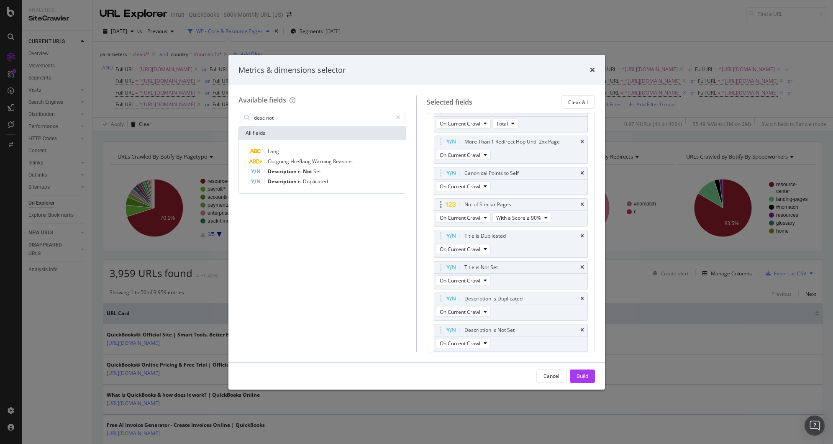
scroll to position [424, 0]
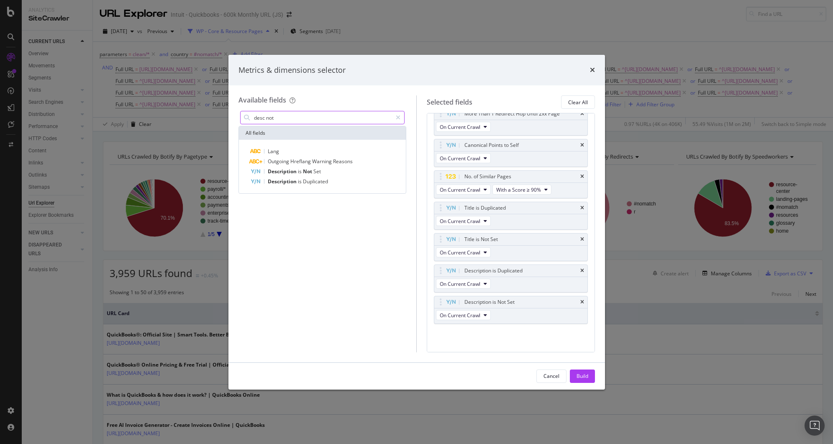
click at [261, 118] on input "desc not" at bounding box center [322, 117] width 139 height 13
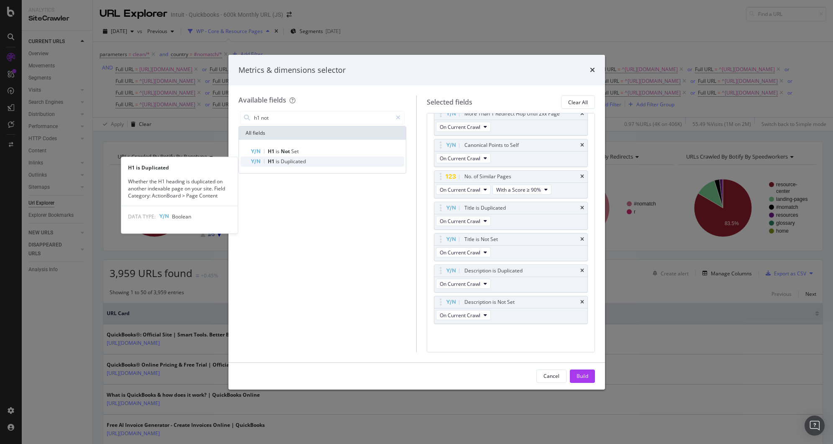
click at [281, 161] on span "Duplicated" at bounding box center [293, 161] width 25 height 7
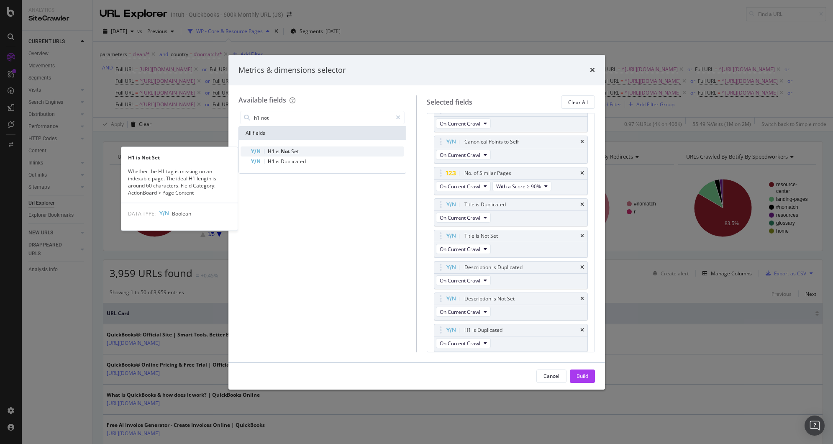
click at [281, 149] on span "Not" at bounding box center [286, 151] width 10 height 7
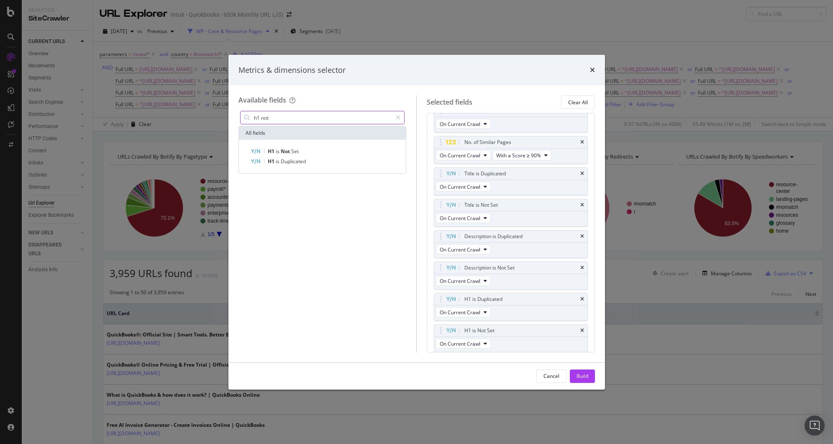
scroll to position [459, 0]
click at [274, 117] on input "h1 not" at bounding box center [322, 117] width 139 height 13
click at [277, 118] on input "h1 not" at bounding box center [322, 117] width 139 height 13
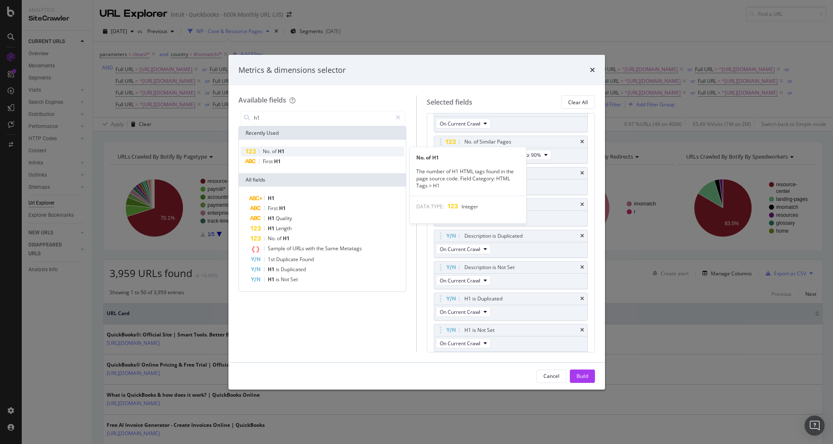
click at [278, 151] on span "H1" at bounding box center [281, 151] width 7 height 7
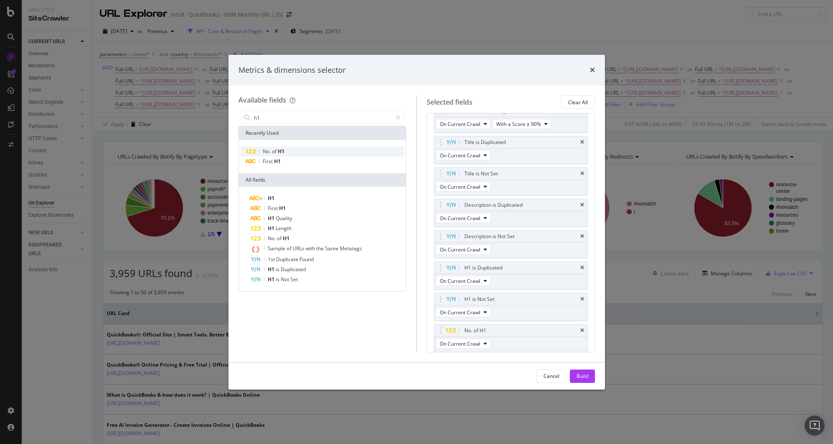
scroll to position [490, 0]
click at [268, 116] on input "h1" at bounding box center [322, 117] width 139 height 13
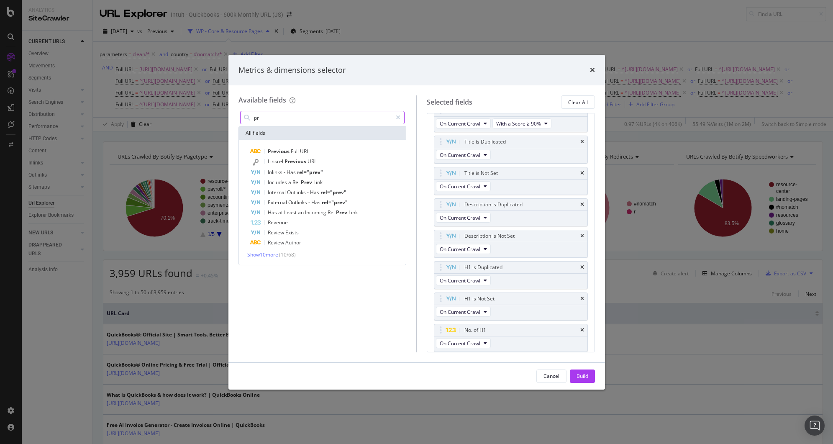
type input "p"
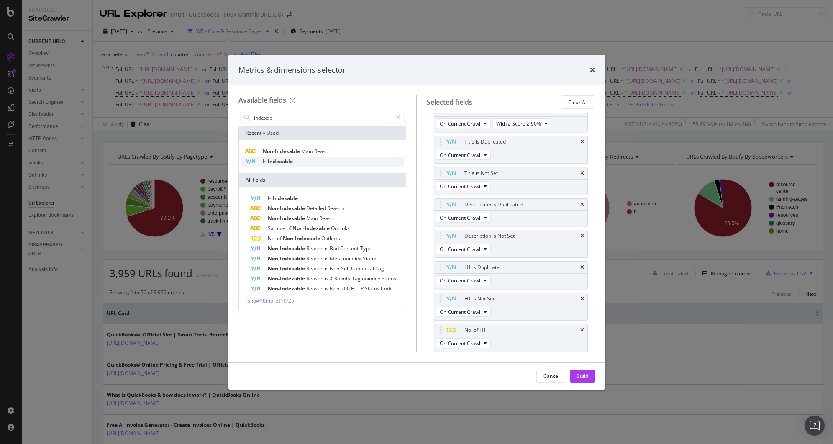
click at [289, 159] on span "Indexable" at bounding box center [280, 161] width 25 height 7
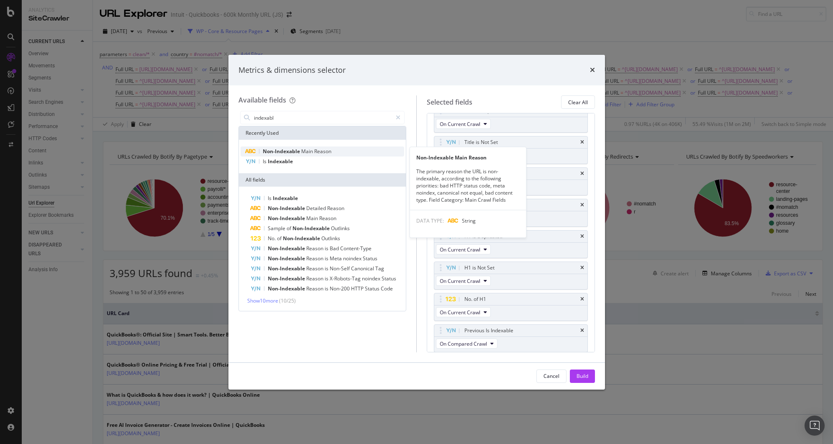
scroll to position [522, 0]
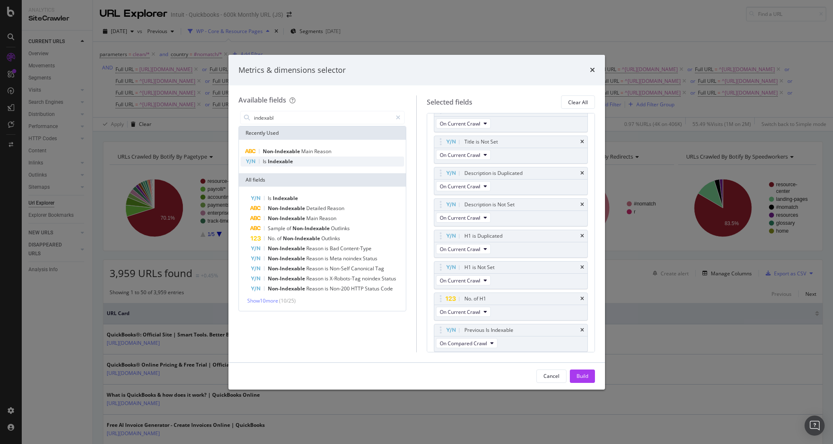
click at [274, 161] on span "Indexable" at bounding box center [280, 161] width 25 height 7
click at [269, 119] on input "indexabl" at bounding box center [322, 117] width 139 height 13
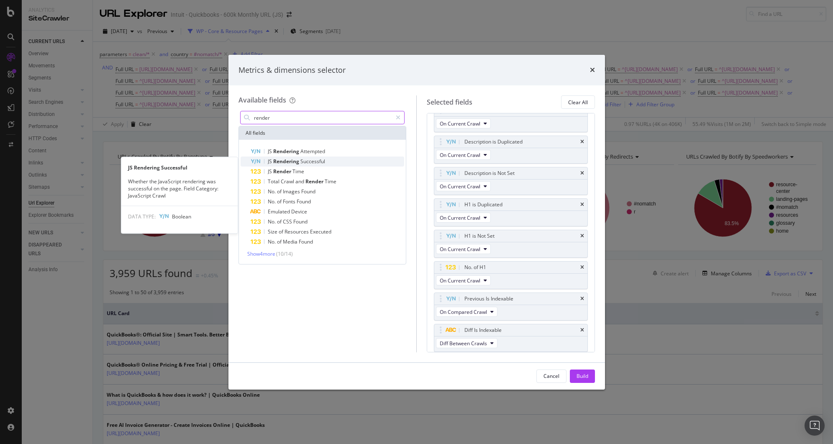
type input "render"
click at [303, 162] on span "Successful" at bounding box center [312, 161] width 25 height 7
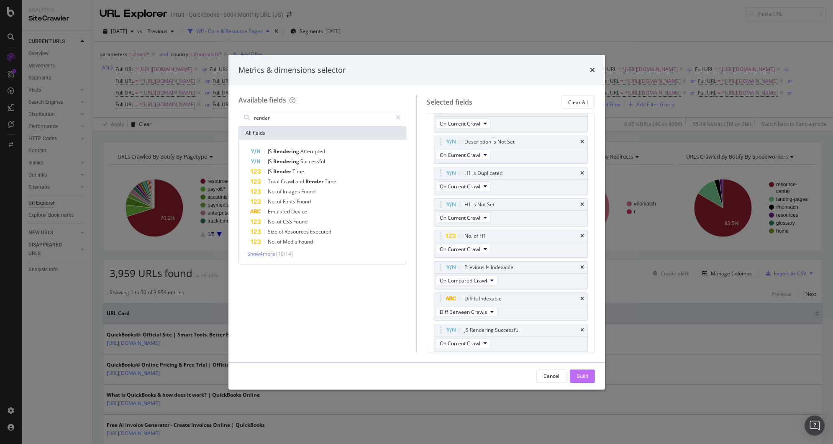
click at [585, 376] on div "Build" at bounding box center [582, 375] width 12 height 7
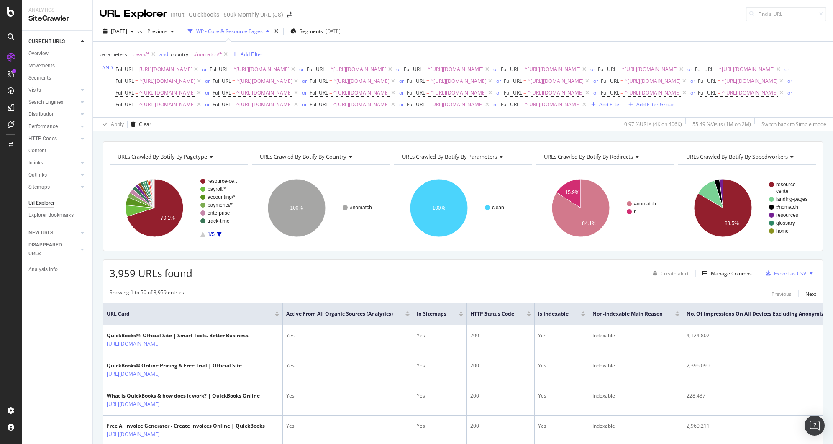
click at [793, 277] on div "Export as CSV" at bounding box center [790, 273] width 32 height 7
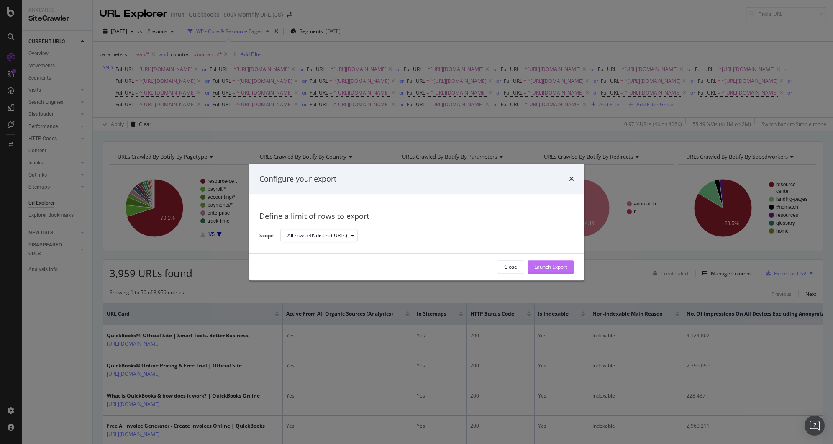
click at [543, 268] on div "Launch Export" at bounding box center [550, 266] width 33 height 7
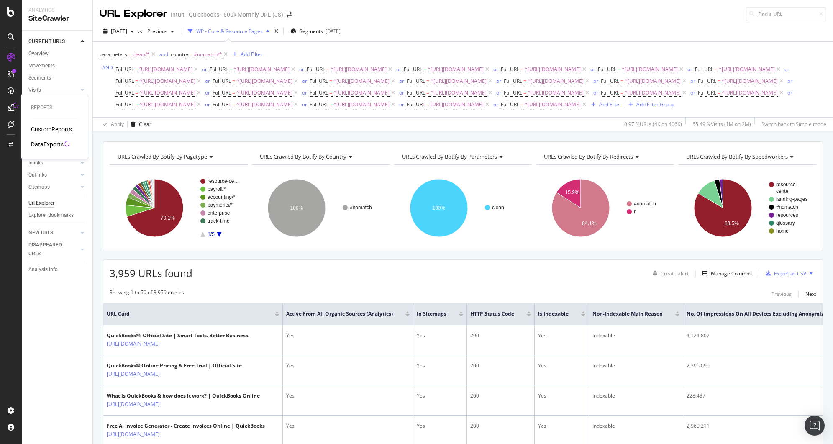
click at [54, 142] on div "DataExports" at bounding box center [47, 144] width 33 height 8
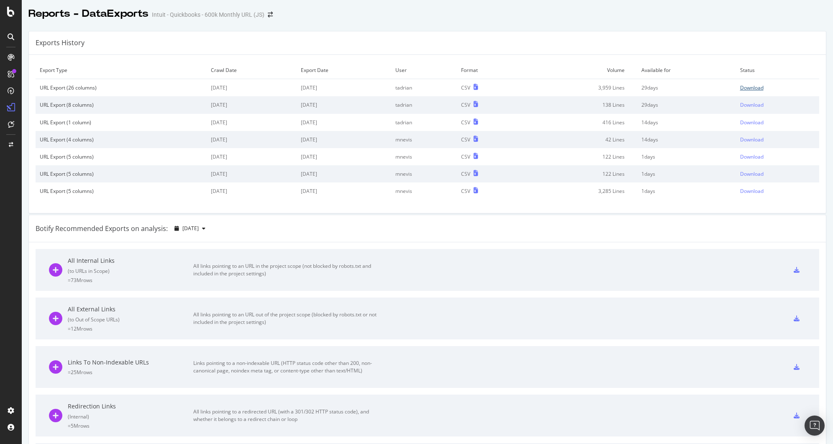
click at [743, 87] on div "Download" at bounding box center [751, 87] width 23 height 7
